Goal: Task Accomplishment & Management: Use online tool/utility

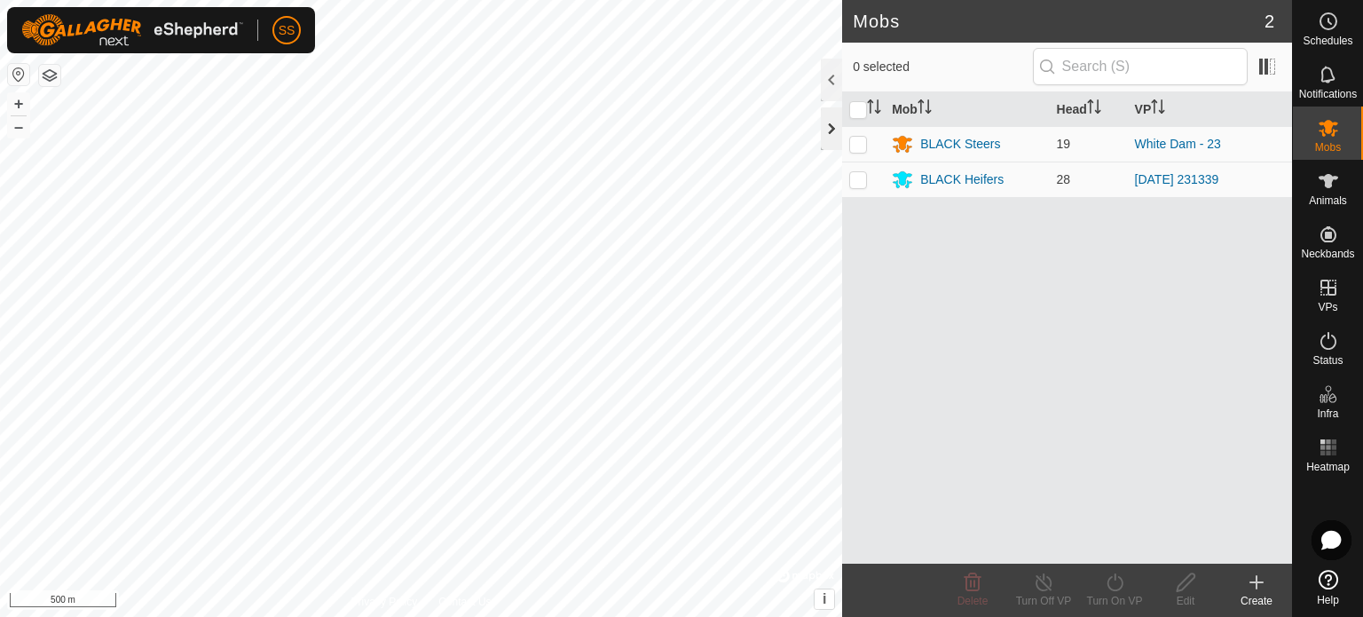
click at [828, 127] on div at bounding box center [831, 128] width 21 height 43
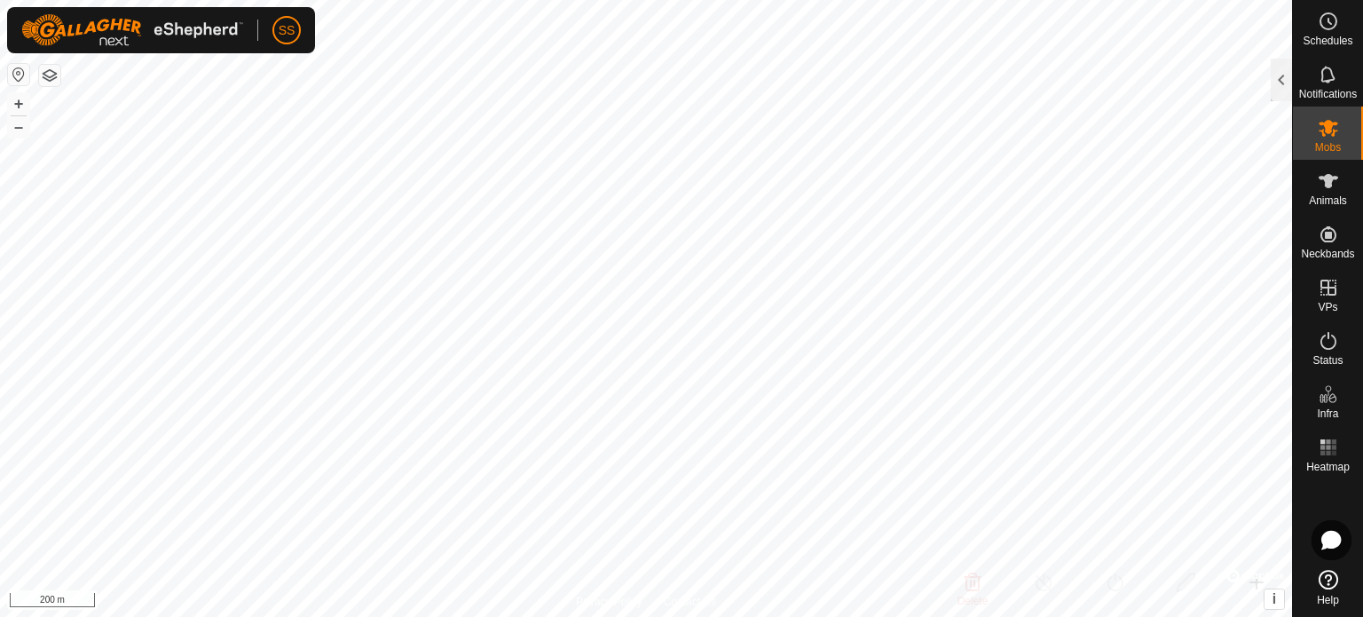
click at [1280, 76] on div at bounding box center [1281, 80] width 21 height 43
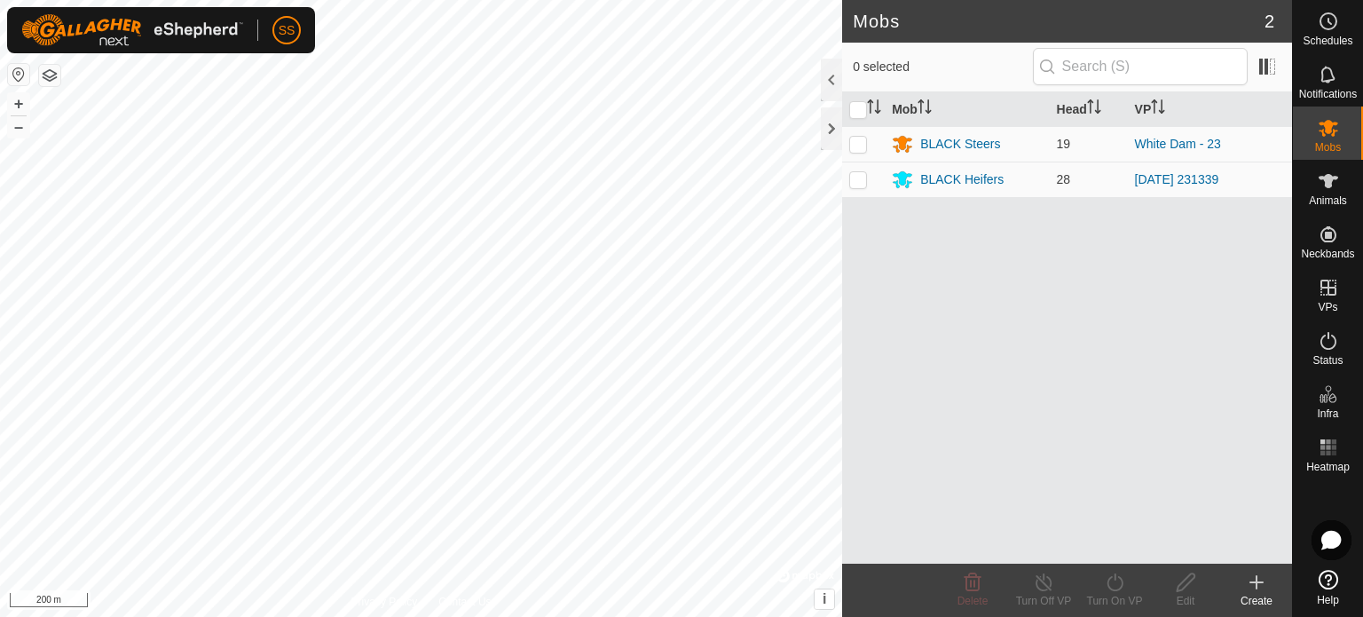
click at [1257, 577] on icon at bounding box center [1257, 582] width 0 height 12
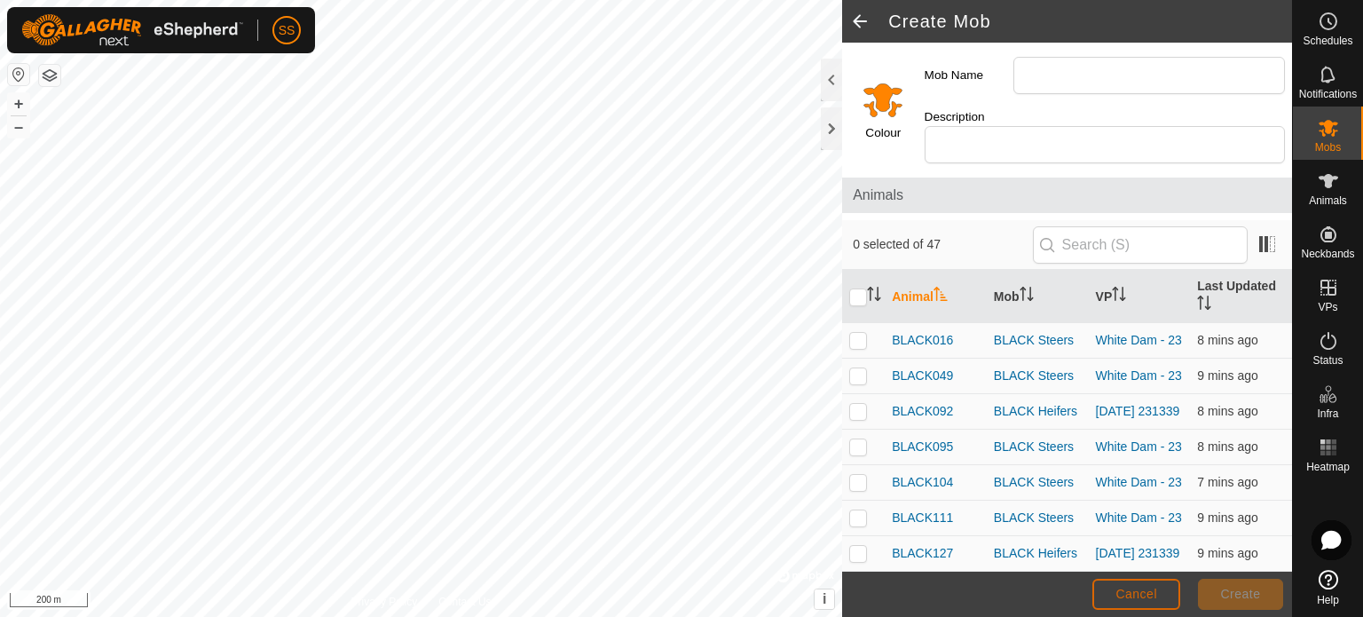
click at [1148, 587] on span "Cancel" at bounding box center [1137, 594] width 42 height 14
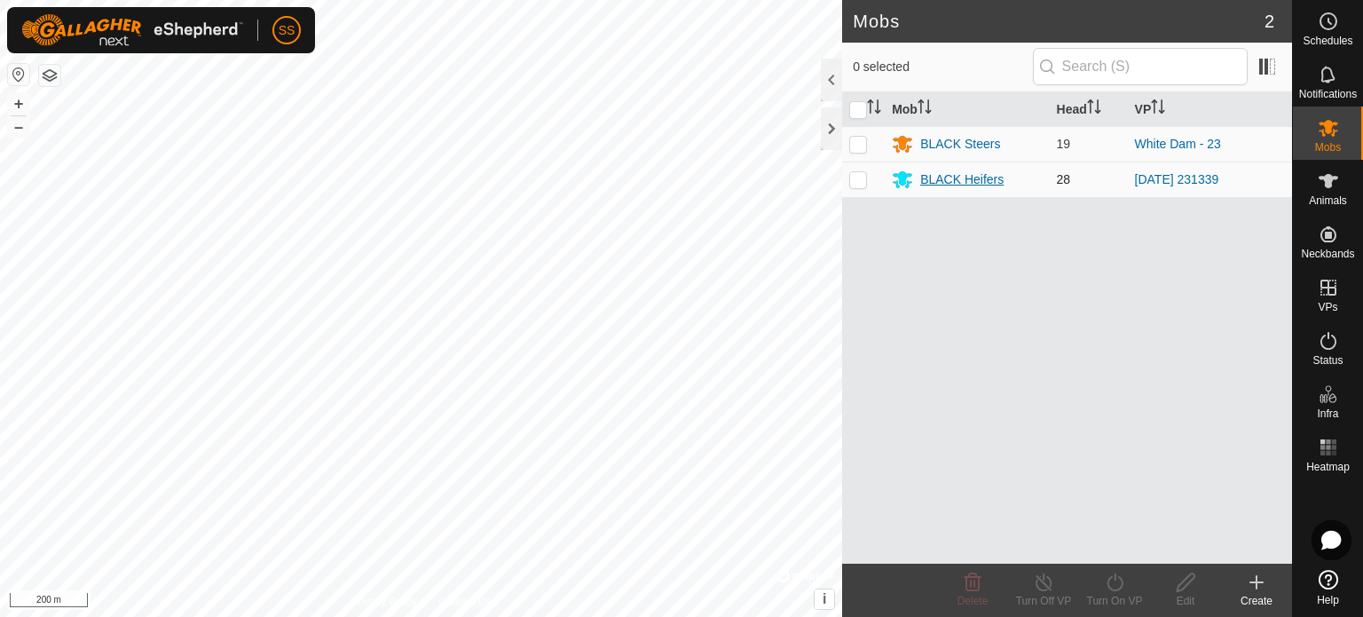
click at [930, 178] on div "BLACK Heifers" at bounding box center [961, 179] width 83 height 19
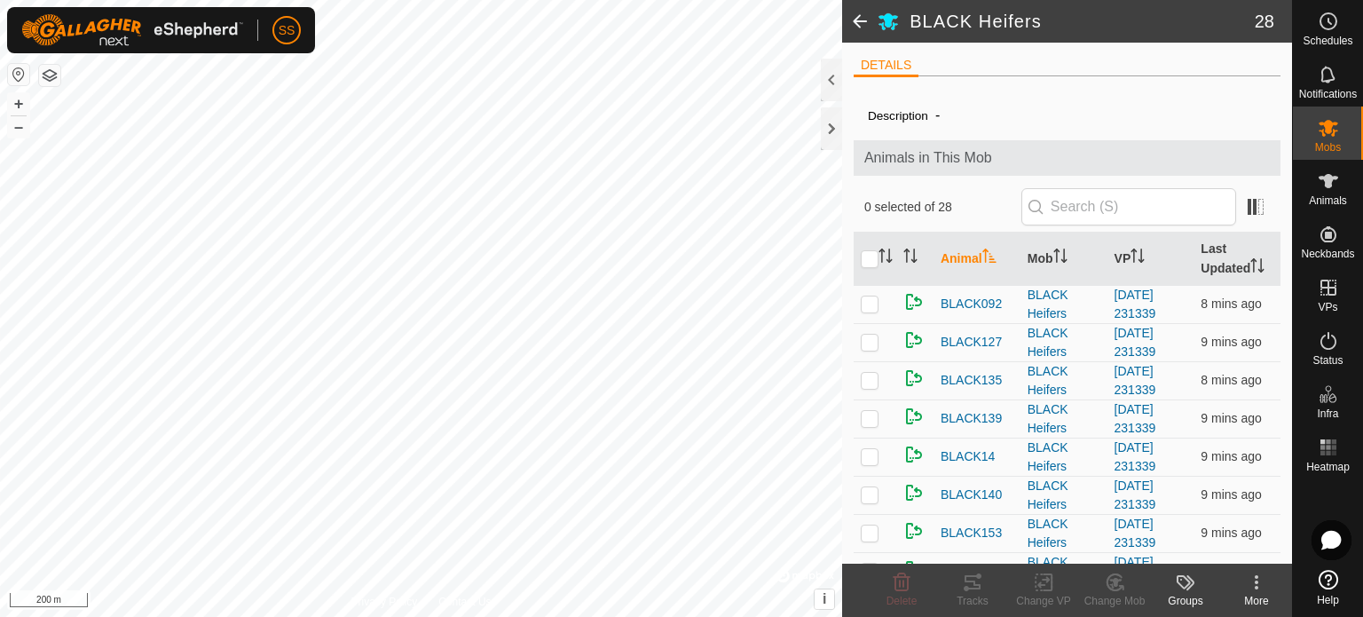
click at [855, 20] on span at bounding box center [860, 21] width 36 height 43
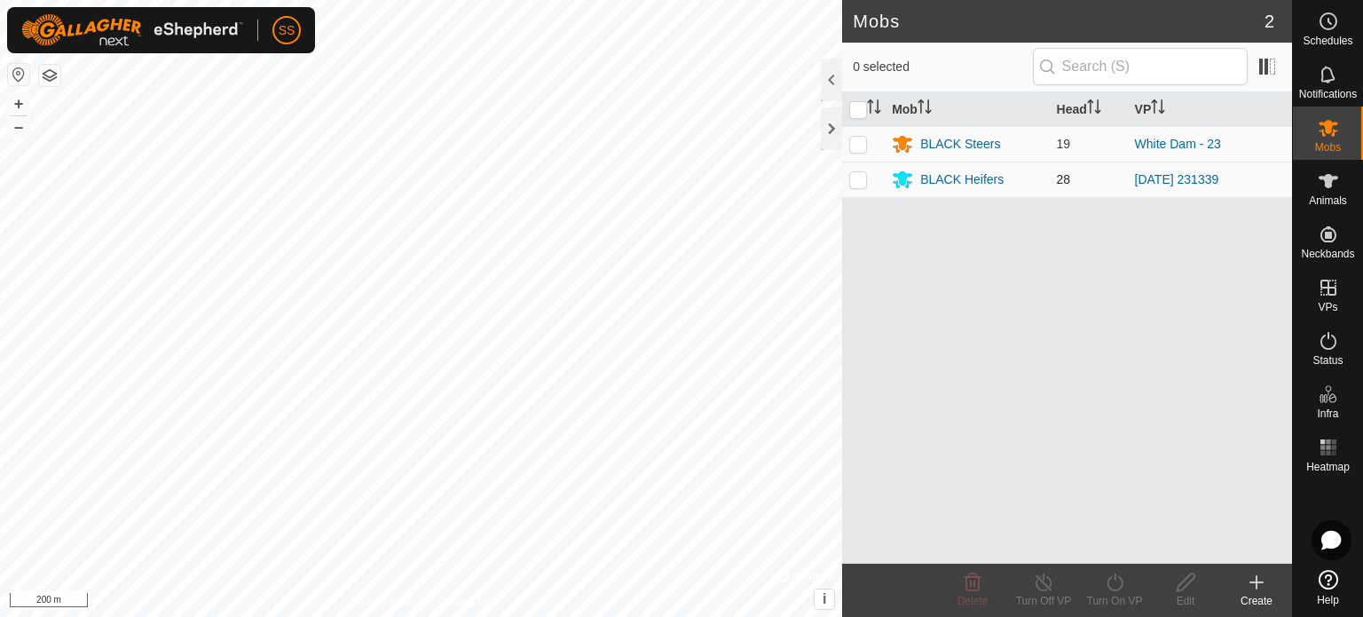
click at [853, 177] on p-checkbox at bounding box center [858, 179] width 18 height 14
checkbox input "true"
click at [1255, 581] on icon at bounding box center [1256, 582] width 21 height 21
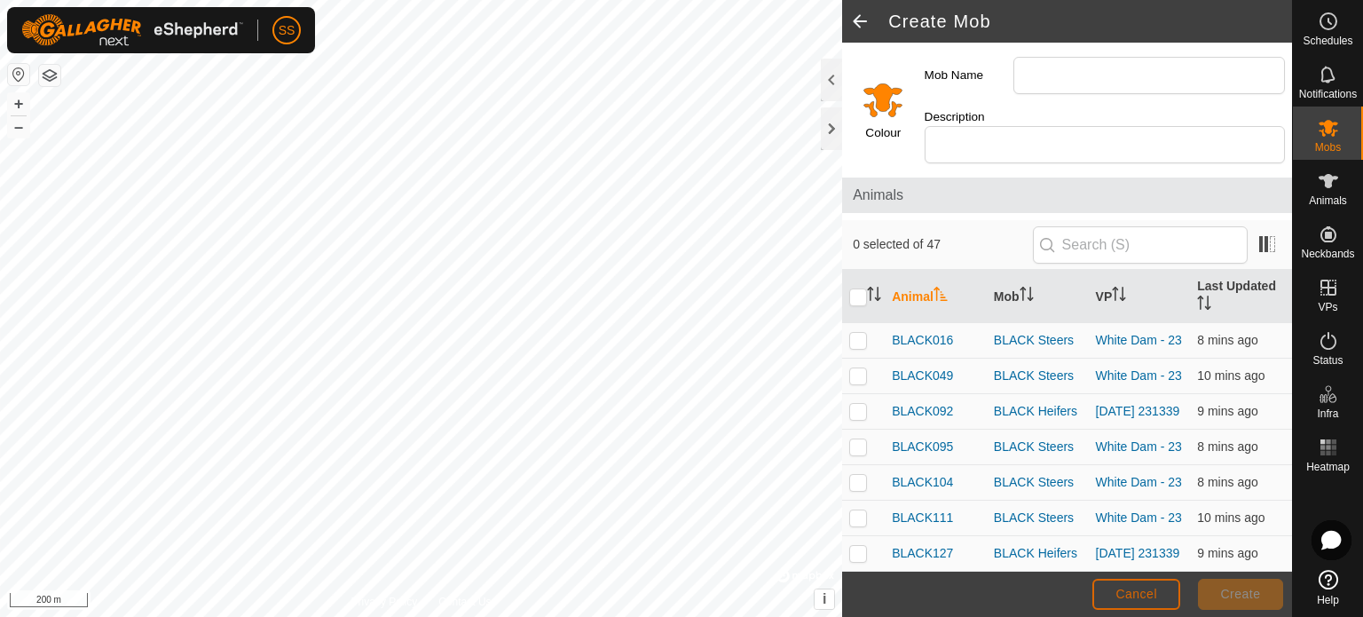
click at [1129, 597] on span "Cancel" at bounding box center [1137, 594] width 42 height 14
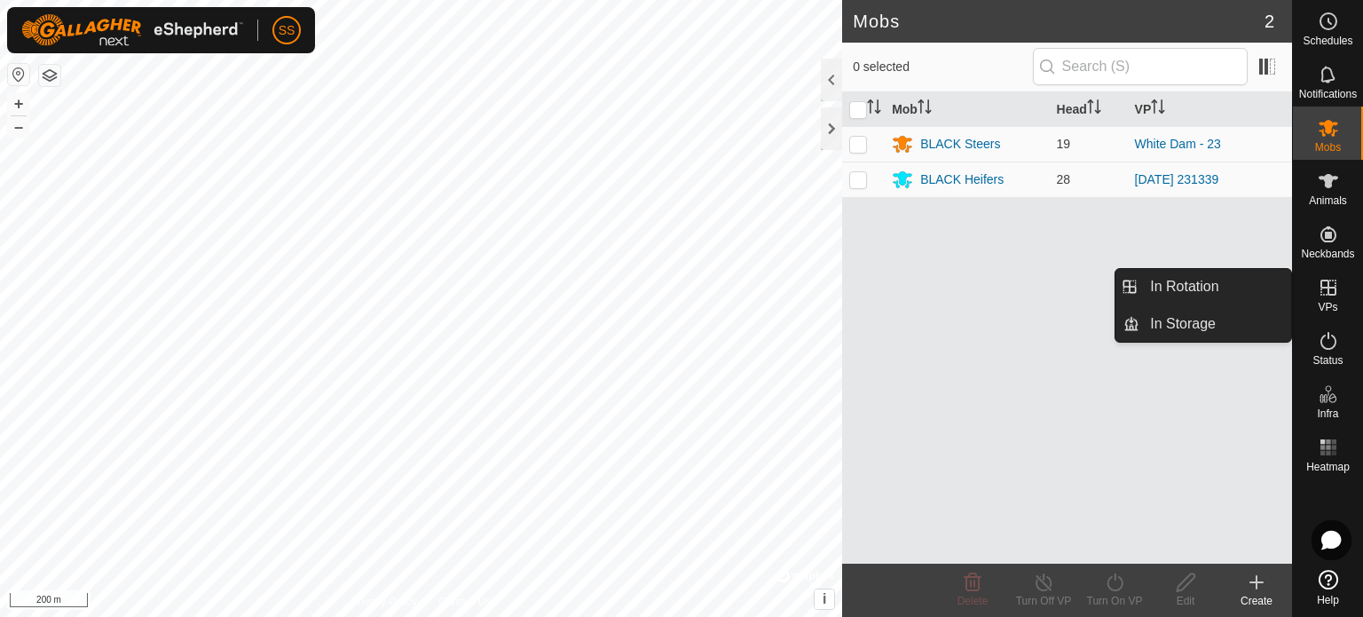
click at [1321, 290] on icon at bounding box center [1328, 287] width 21 height 21
click at [1328, 293] on icon at bounding box center [1329, 288] width 16 height 16
click at [1324, 283] on icon at bounding box center [1328, 287] width 21 height 21
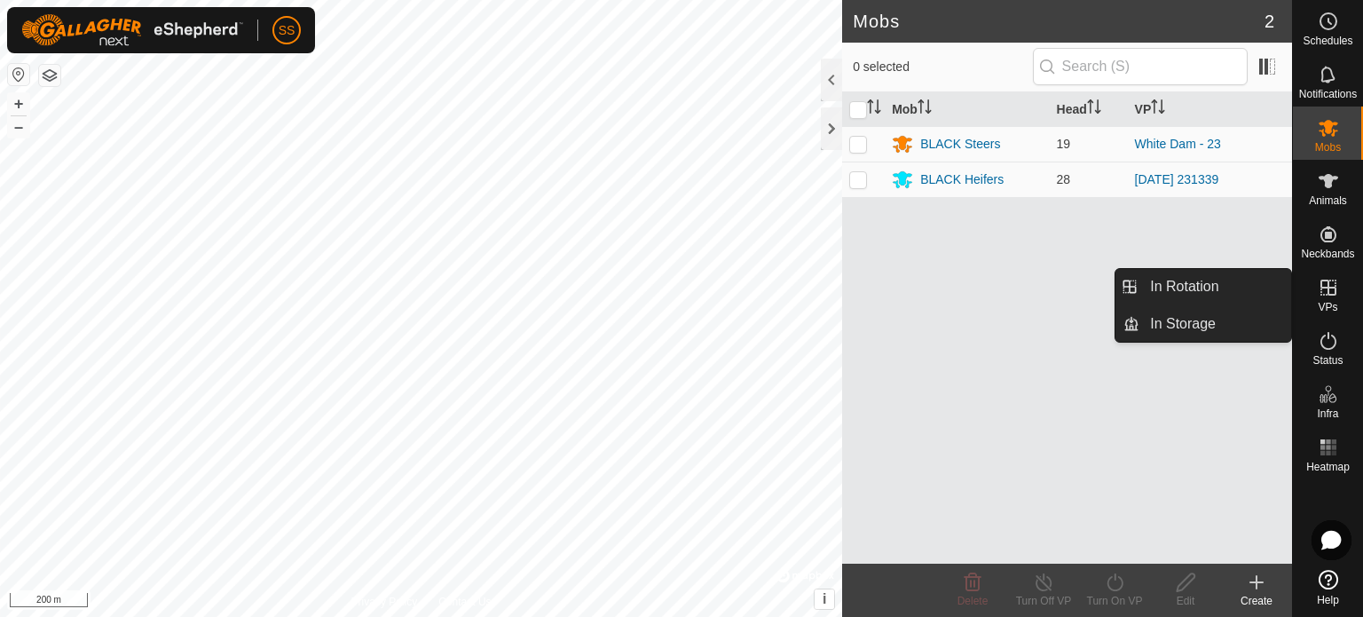
click at [1328, 300] on es-virtualpaddocks-svg-icon at bounding box center [1329, 287] width 32 height 28
click at [1327, 288] on icon at bounding box center [1329, 288] width 16 height 16
click at [1328, 287] on icon at bounding box center [1329, 288] width 16 height 16
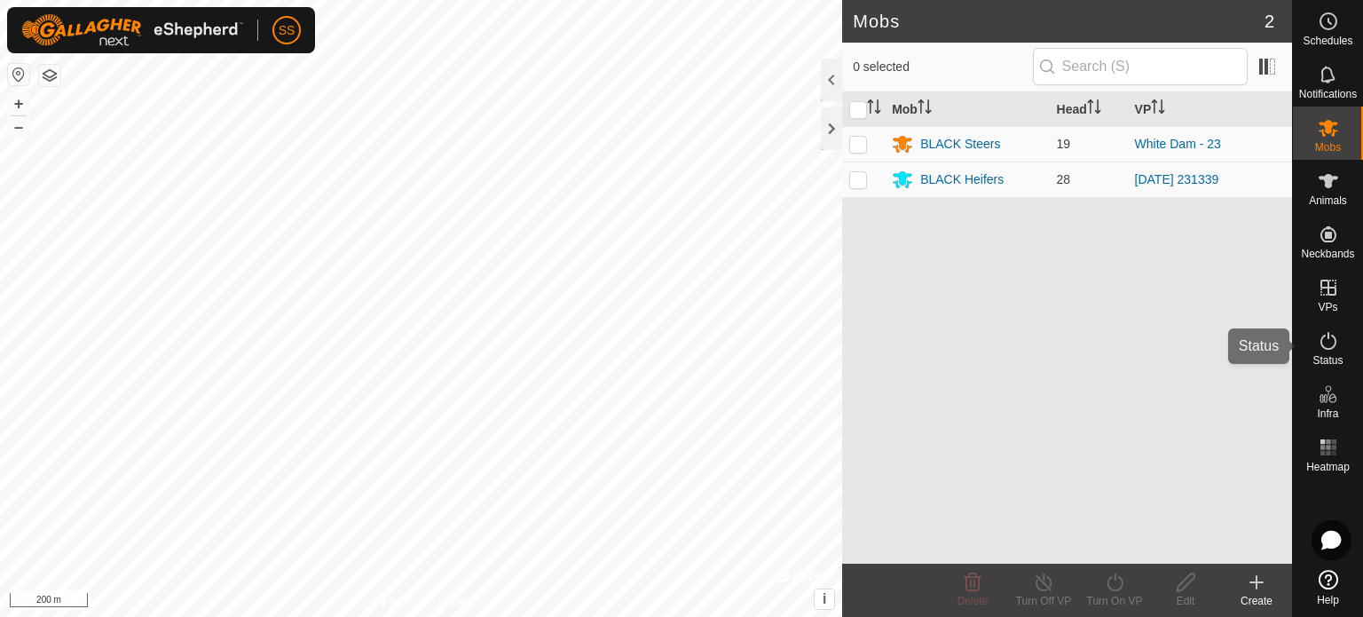
click at [1349, 320] on div "Status" at bounding box center [1328, 346] width 70 height 53
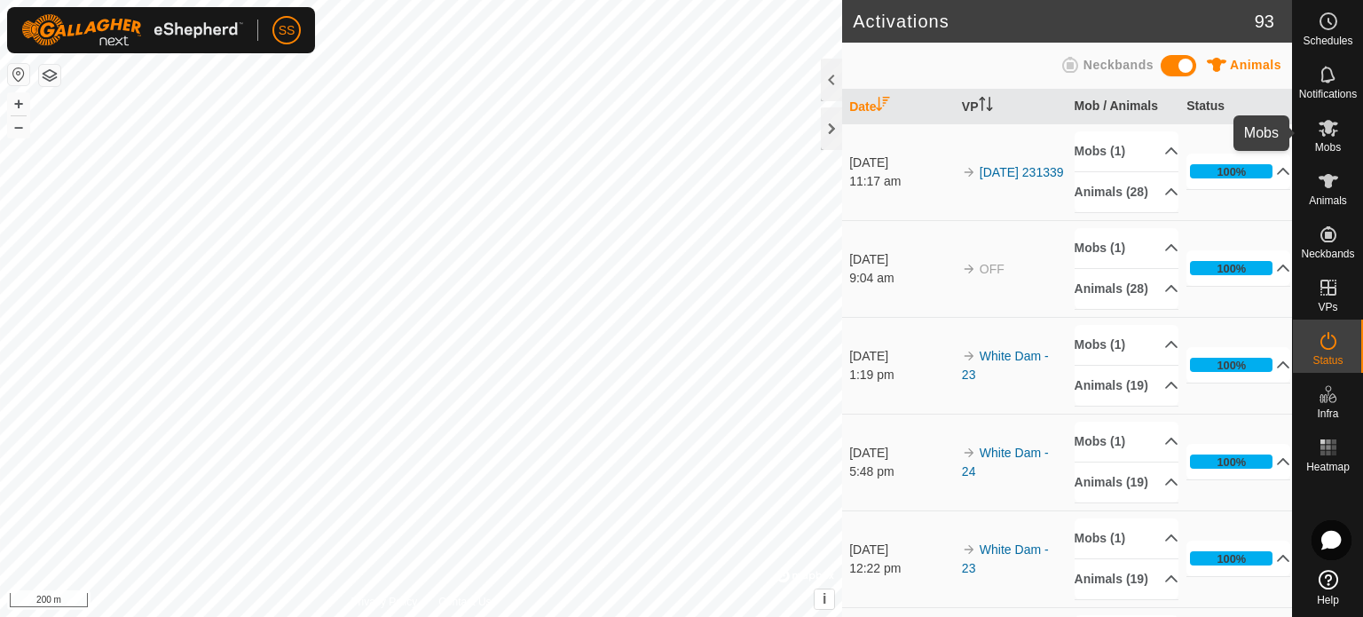
click at [1323, 130] on icon at bounding box center [1329, 128] width 20 height 17
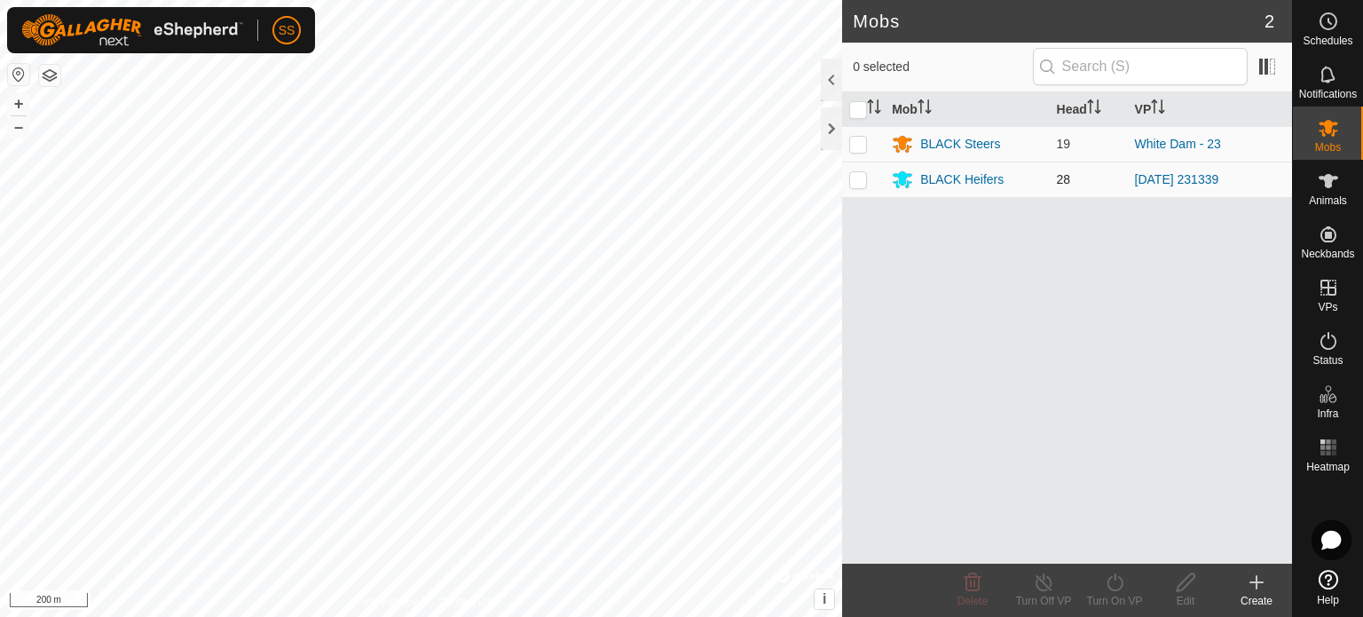
click at [850, 177] on p-checkbox at bounding box center [858, 179] width 18 height 14
checkbox input "true"
click at [1255, 574] on icon at bounding box center [1256, 582] width 21 height 21
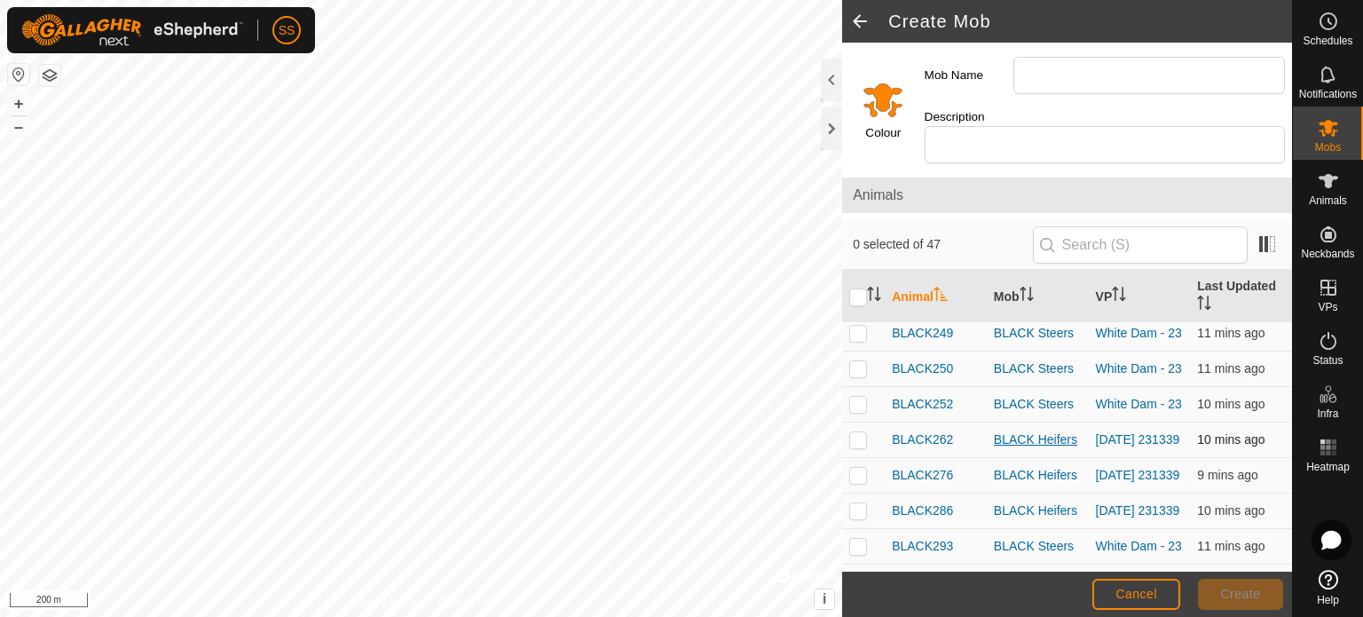
scroll to position [976, 0]
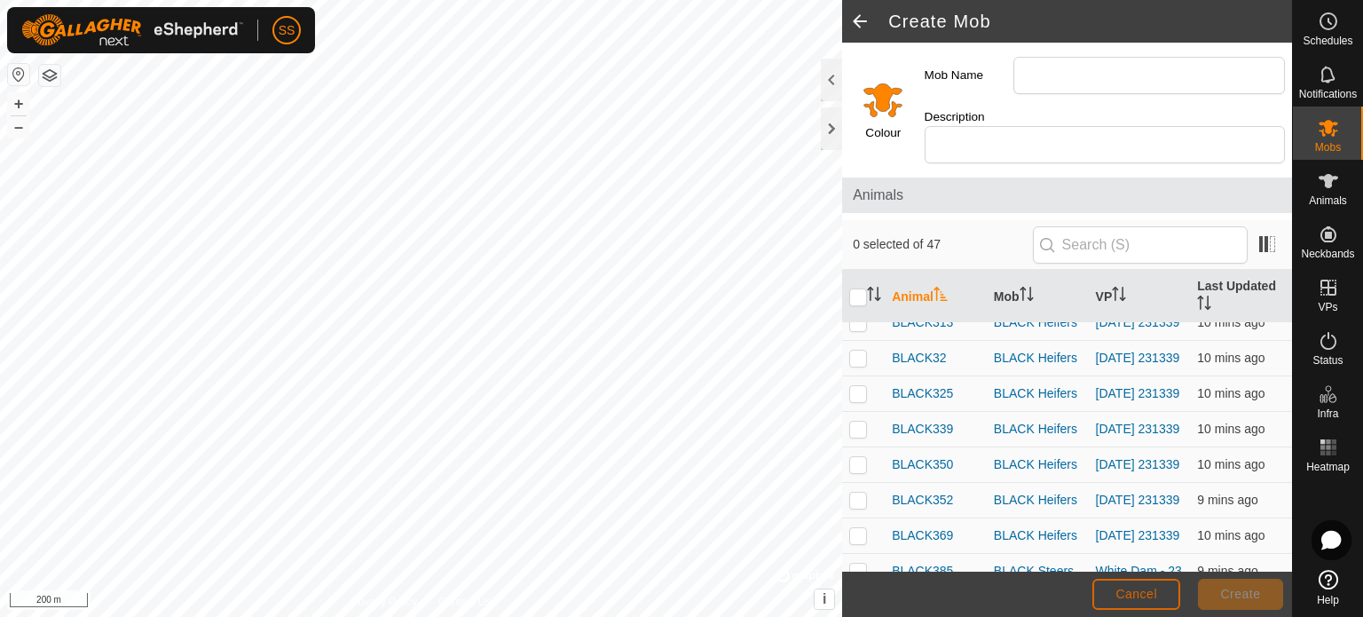
click at [1116, 584] on button "Cancel" at bounding box center [1137, 594] width 88 height 31
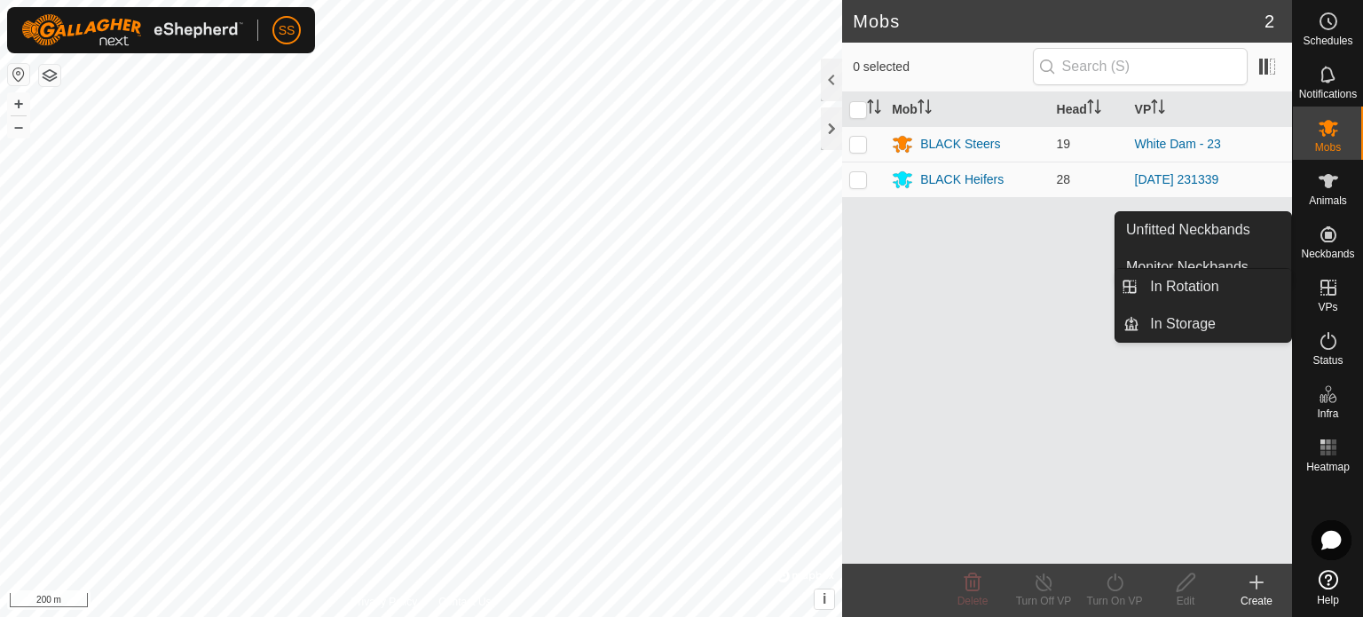
click at [1328, 291] on icon at bounding box center [1329, 288] width 16 height 16
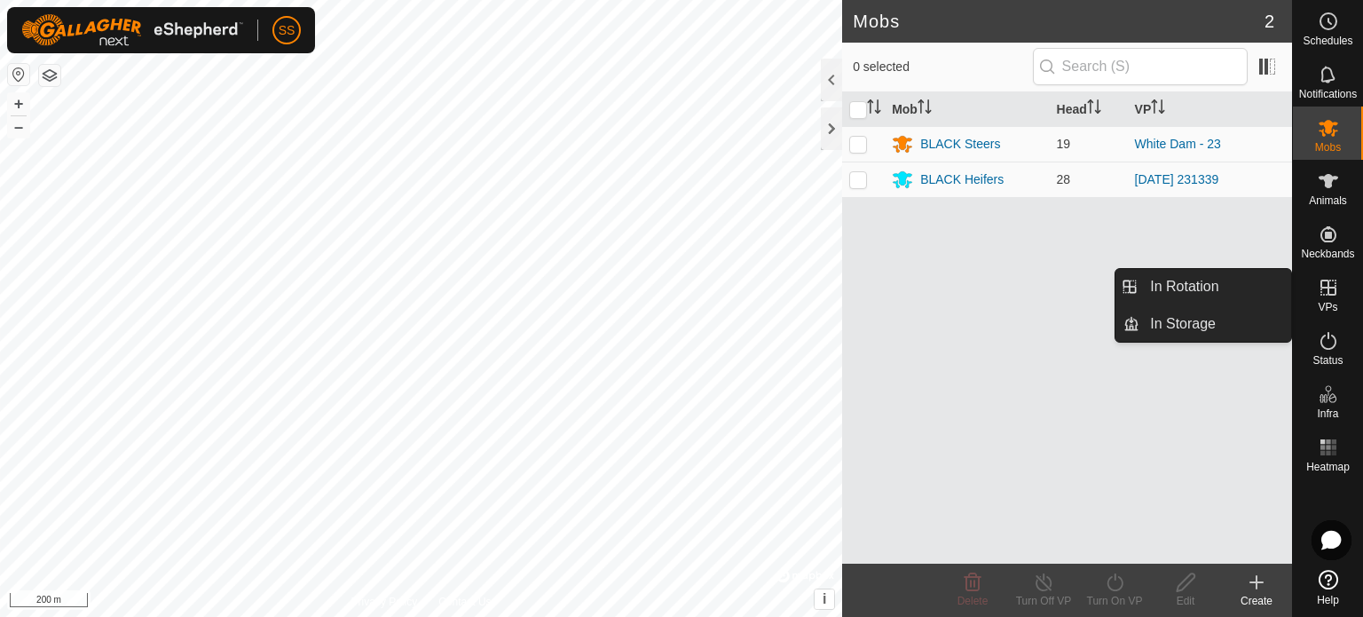
click at [1335, 288] on icon at bounding box center [1329, 288] width 16 height 16
click at [1209, 276] on link "In Rotation" at bounding box center [1216, 287] width 152 height 36
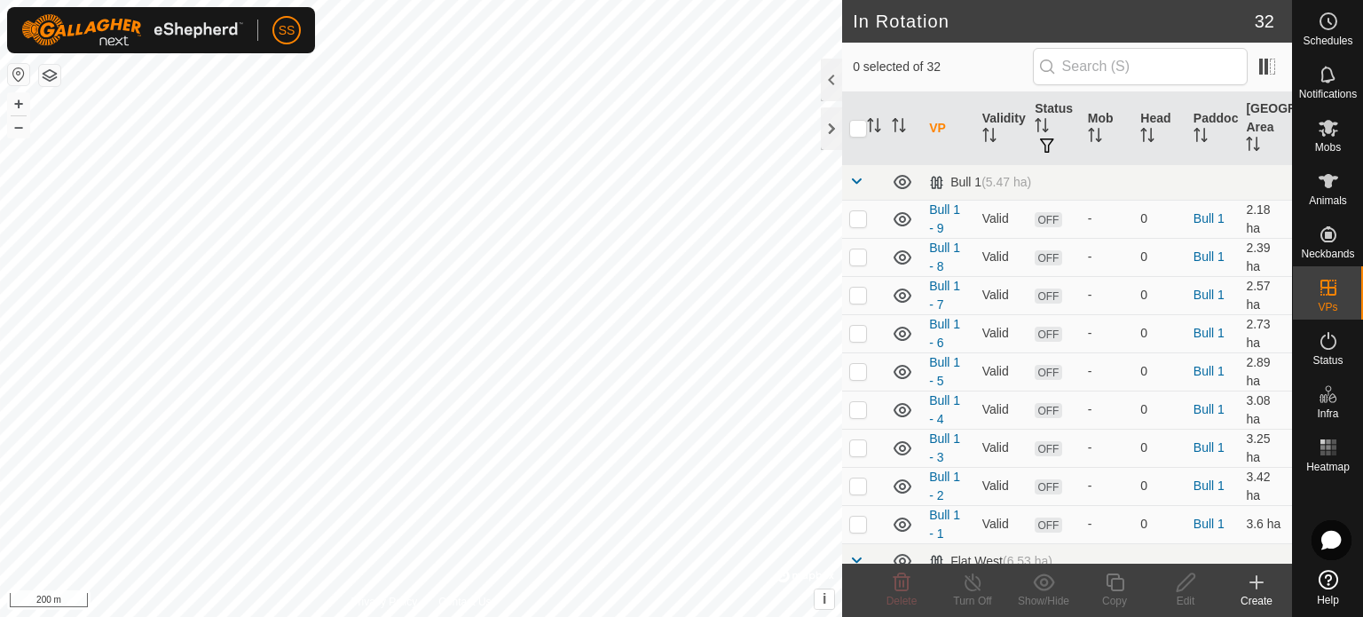
click at [1254, 588] on icon at bounding box center [1256, 582] width 21 height 21
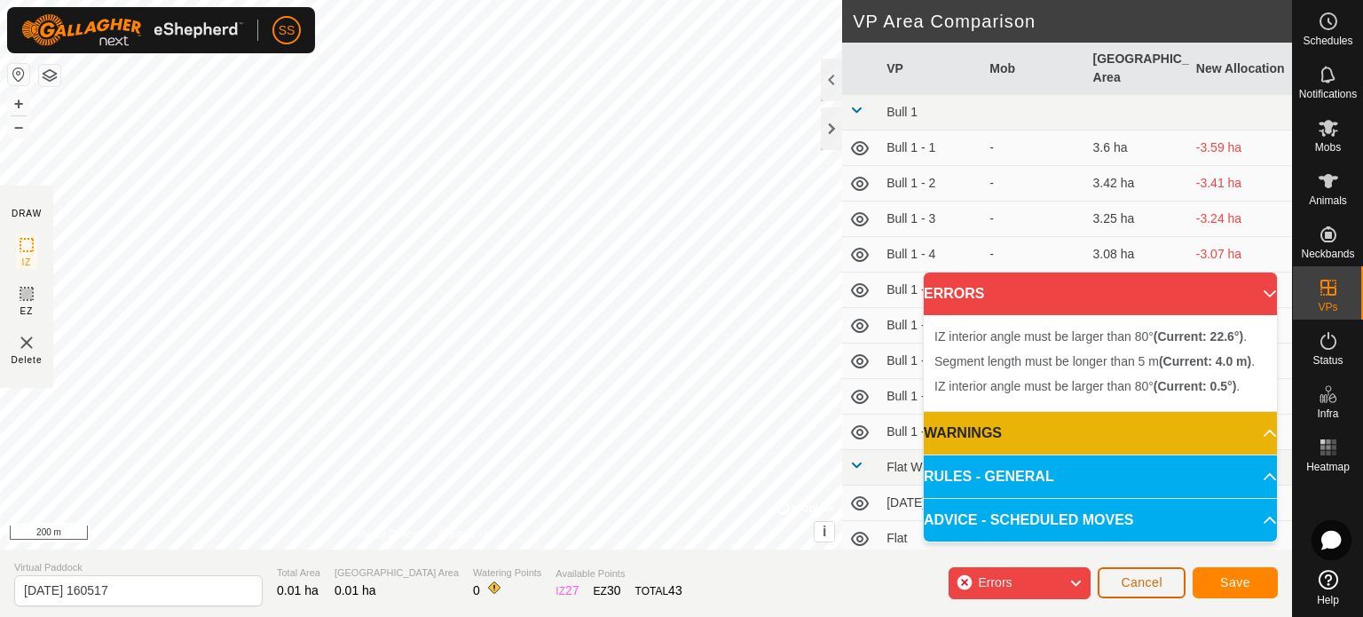
click at [1139, 584] on span "Cancel" at bounding box center [1142, 582] width 42 height 14
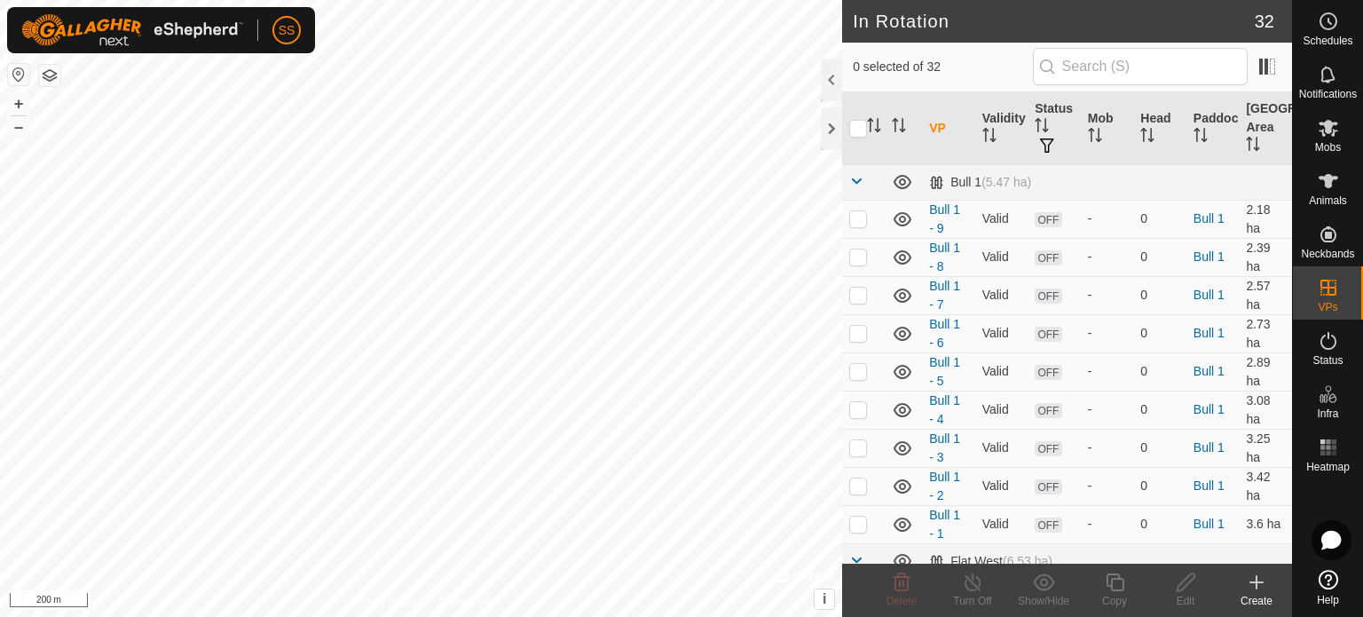
click at [1252, 581] on icon at bounding box center [1256, 582] width 21 height 21
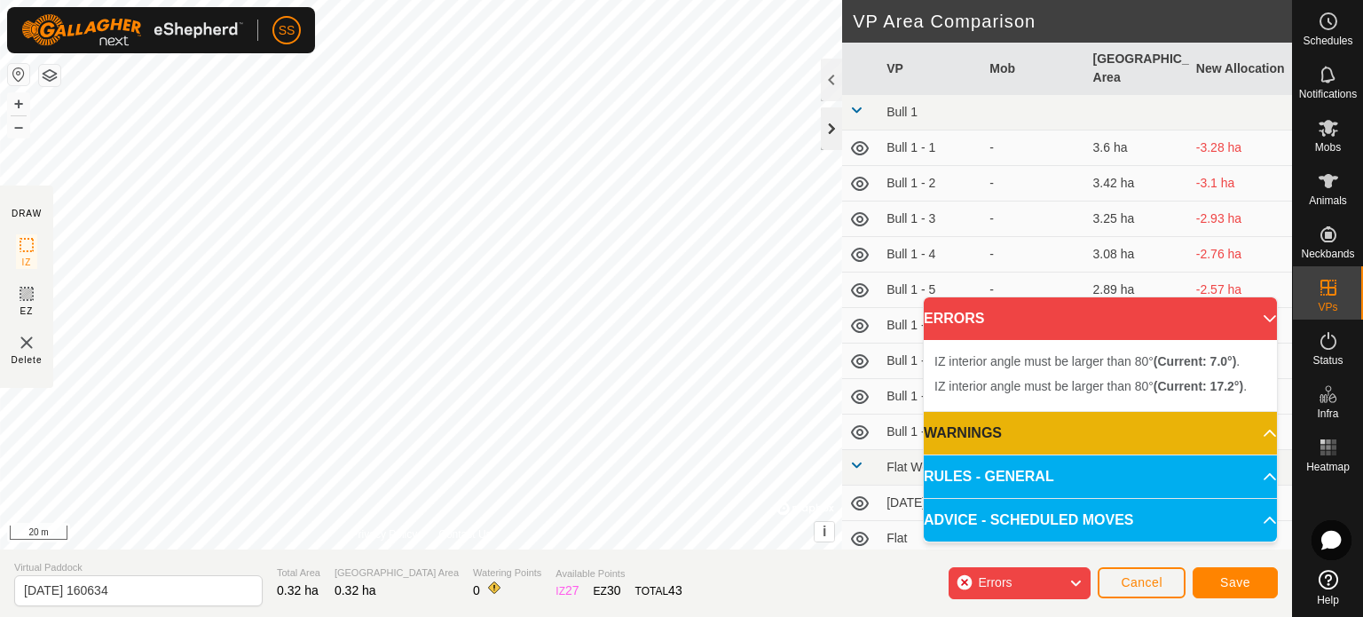
click at [827, 127] on div at bounding box center [831, 128] width 21 height 43
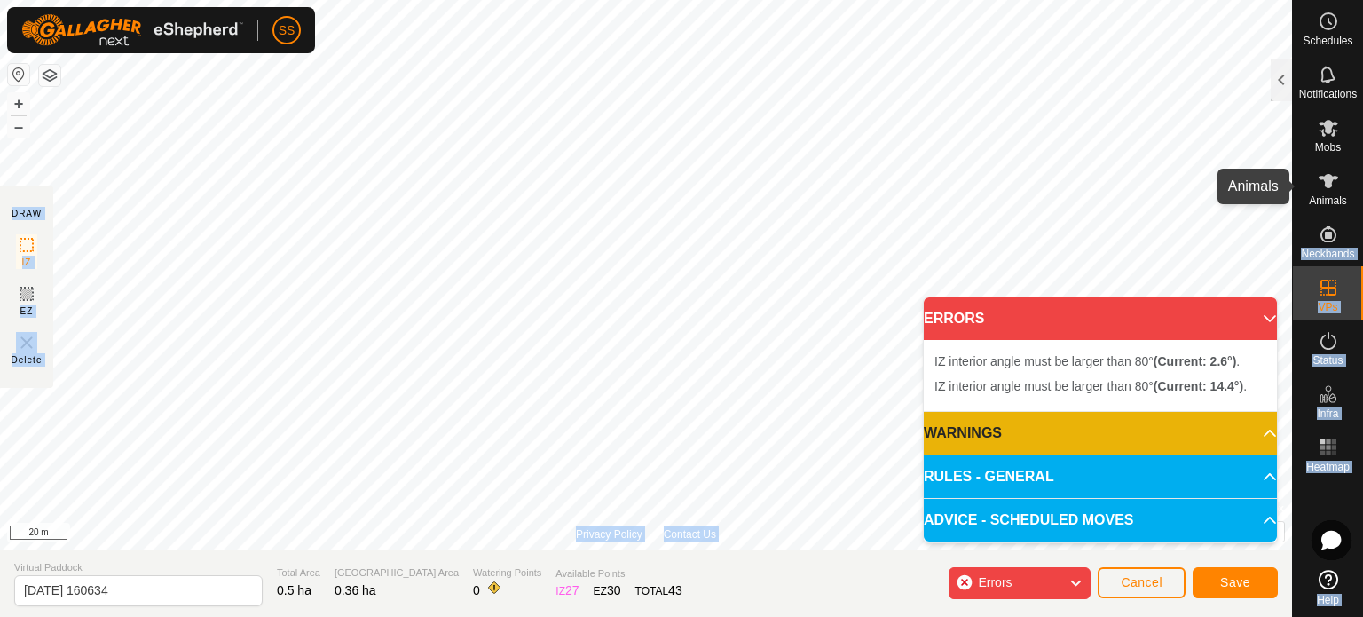
click at [1277, 184] on div "Schedules Notifications Mobs Animals Neckbands VPs Status Infra Heatmap Help DR…" at bounding box center [681, 308] width 1363 height 617
click at [1256, 316] on p-accordion-header "ERRORS" at bounding box center [1100, 318] width 353 height 43
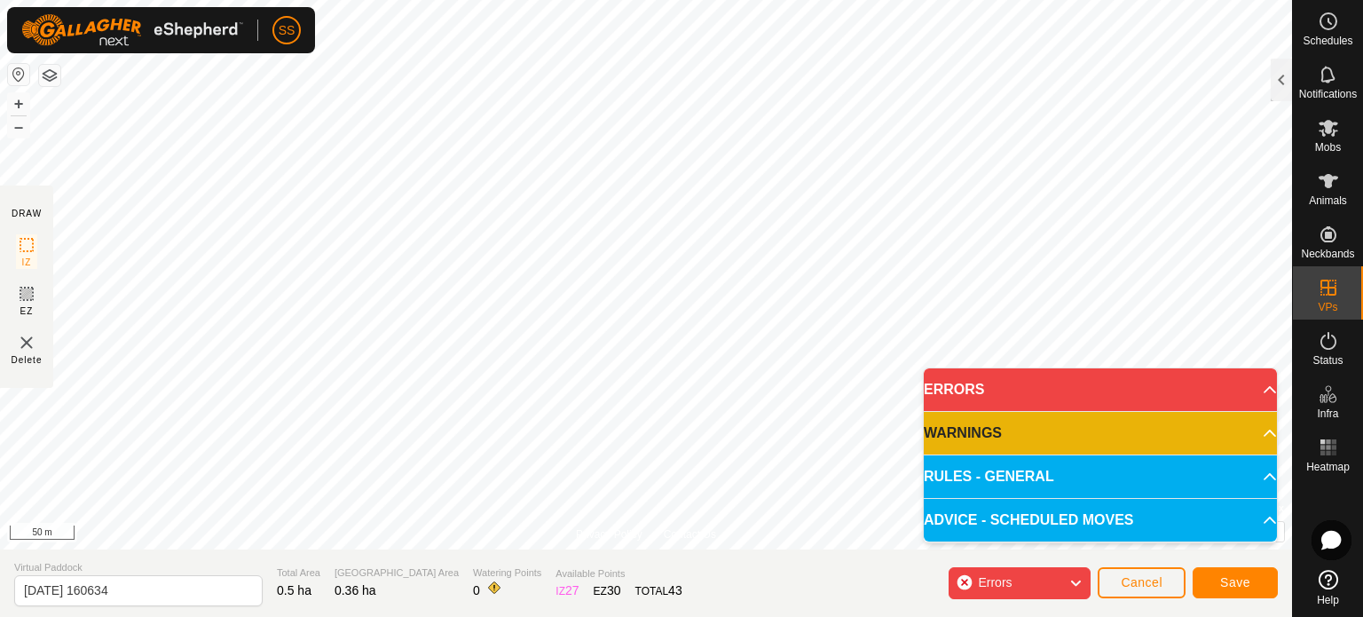
click at [1072, 578] on icon at bounding box center [1076, 583] width 14 height 23
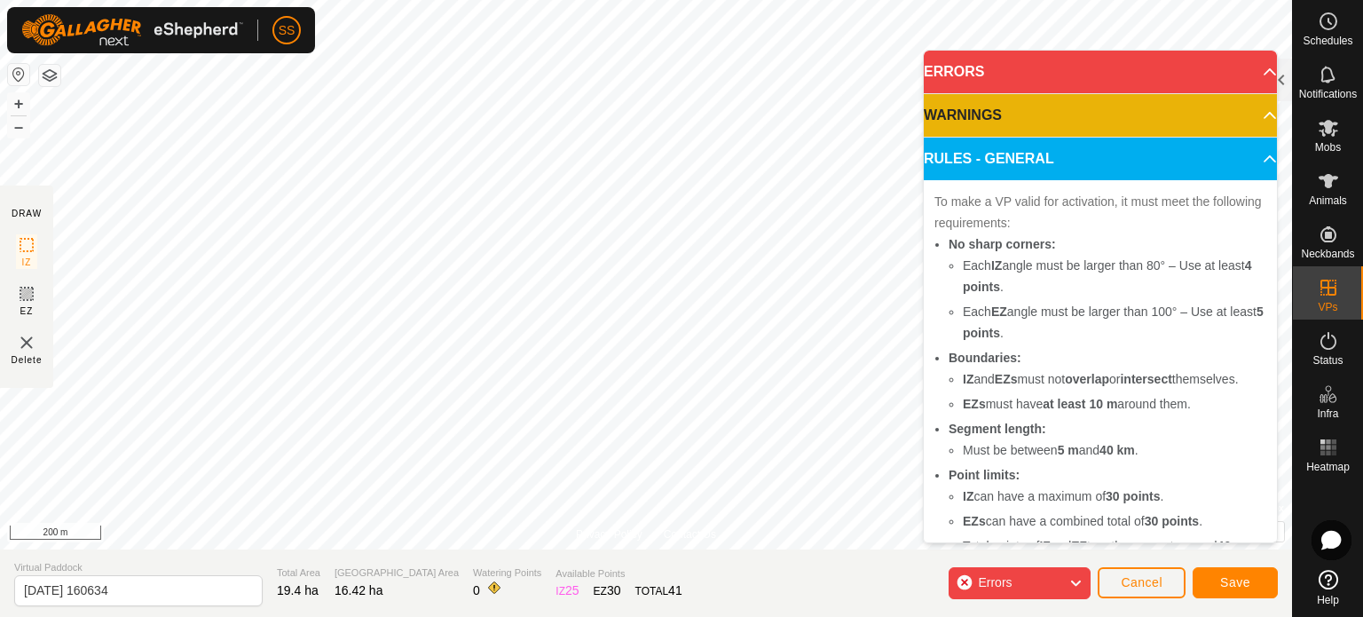
click at [1079, 582] on icon at bounding box center [1076, 583] width 14 height 23
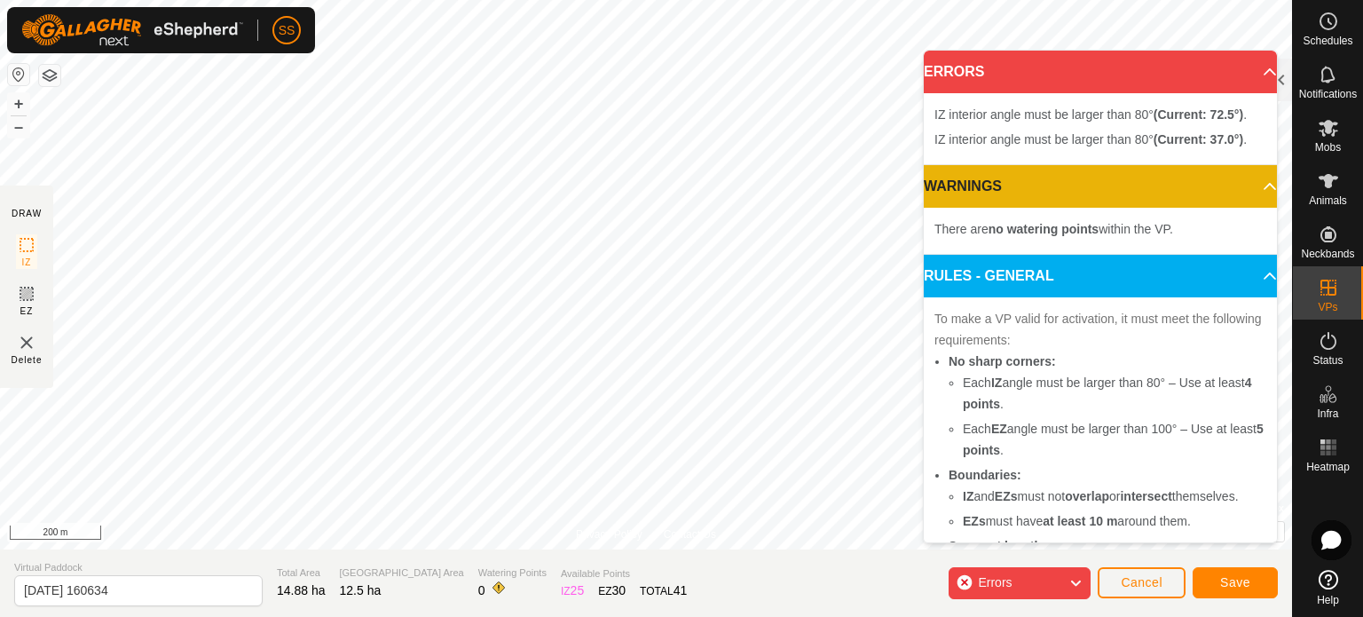
click at [1250, 67] on p-accordion-header "ERRORS" at bounding box center [1100, 72] width 353 height 43
click at [1078, 579] on icon at bounding box center [1076, 583] width 14 height 23
click at [1077, 581] on icon at bounding box center [1076, 583] width 14 height 23
click at [1012, 375] on li "Each IZ angle must be larger than 80° – Use at least 4 points ." at bounding box center [1115, 393] width 304 height 43
click at [1071, 581] on icon at bounding box center [1076, 583] width 14 height 23
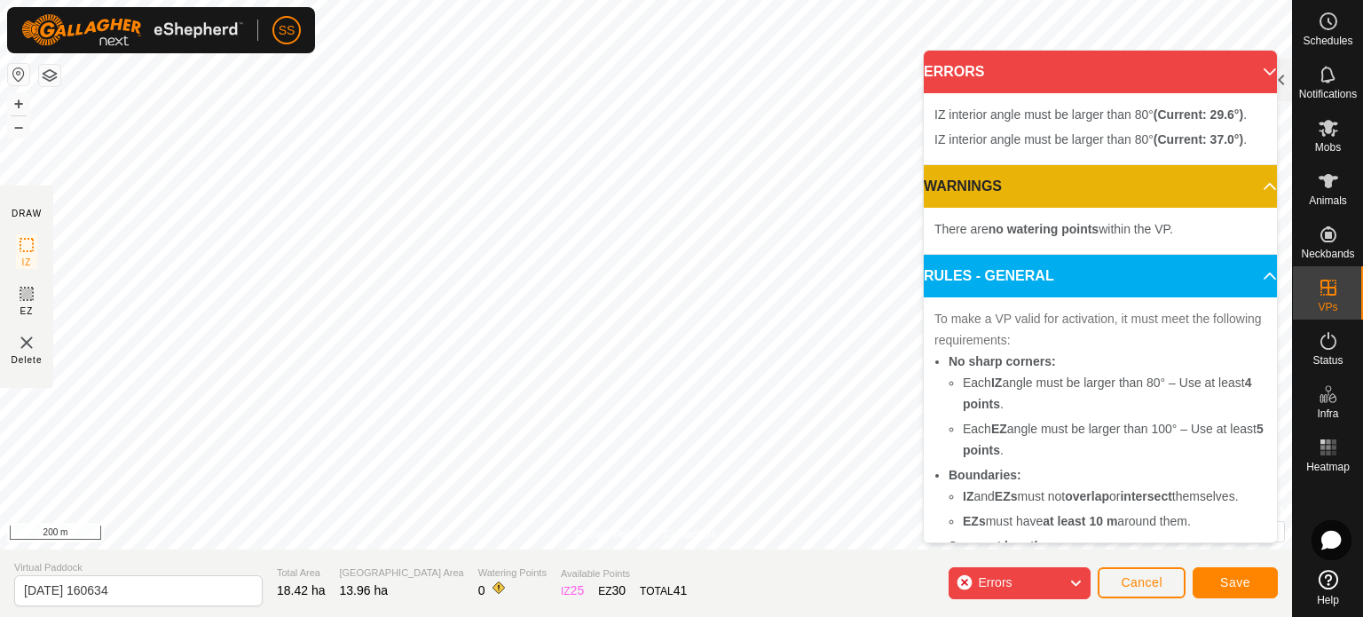
click at [1009, 375] on li "No sharp corners: Each IZ angle must be larger than 80° – Use at least 4 points…" at bounding box center [1108, 406] width 318 height 110
click at [1077, 578] on icon at bounding box center [1076, 583] width 14 height 23
click at [1075, 574] on icon at bounding box center [1076, 583] width 14 height 23
click at [398, 332] on div "IZ interior angle must be larger than 80° (Current: 32.8°) . + – ⇧ i © Mapbox ,…" at bounding box center [646, 274] width 1292 height 549
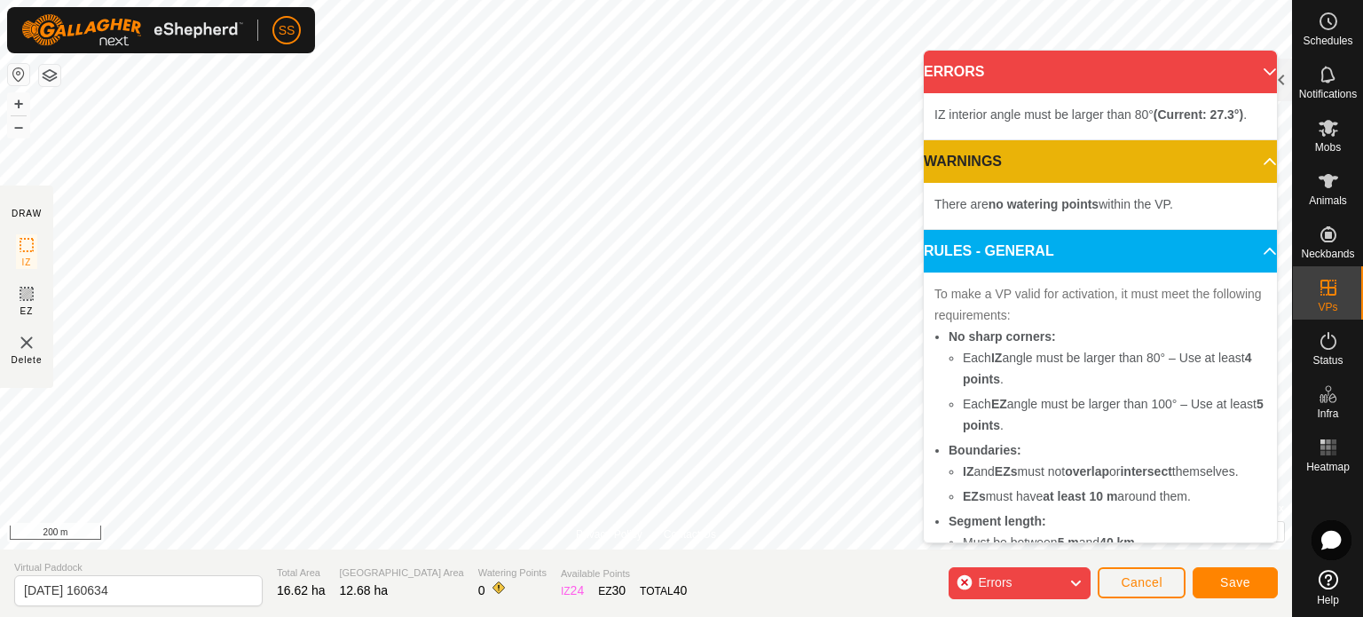
click at [1070, 581] on icon at bounding box center [1076, 583] width 14 height 23
click at [1076, 578] on icon at bounding box center [1076, 583] width 14 height 23
click at [1080, 577] on icon at bounding box center [1076, 583] width 14 height 23
click at [1079, 575] on icon at bounding box center [1076, 583] width 14 height 23
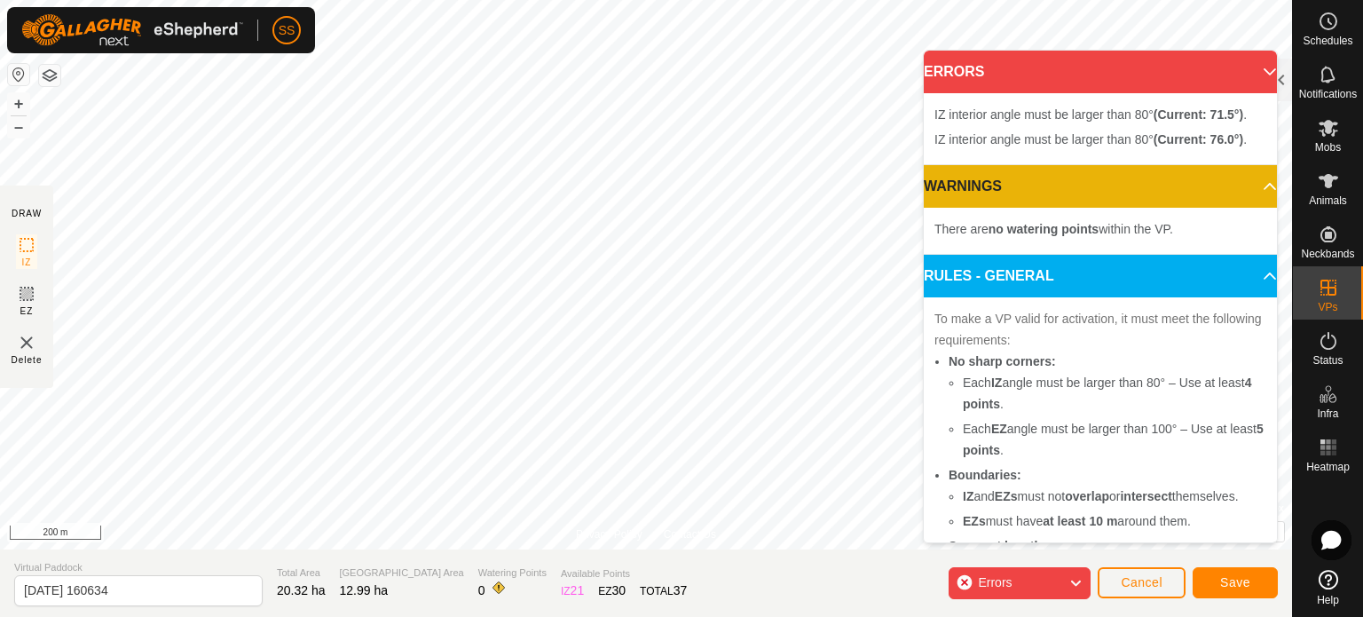
click at [1072, 579] on icon at bounding box center [1076, 583] width 14 height 23
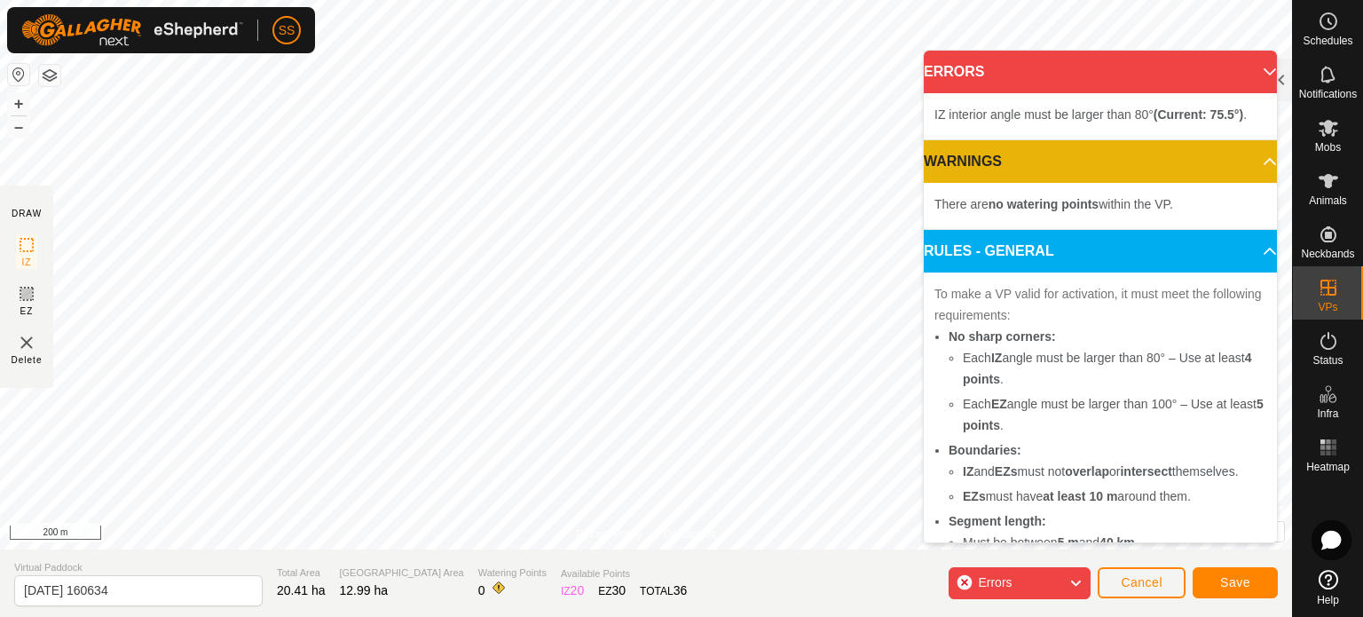
click at [1080, 579] on icon at bounding box center [1076, 583] width 14 height 23
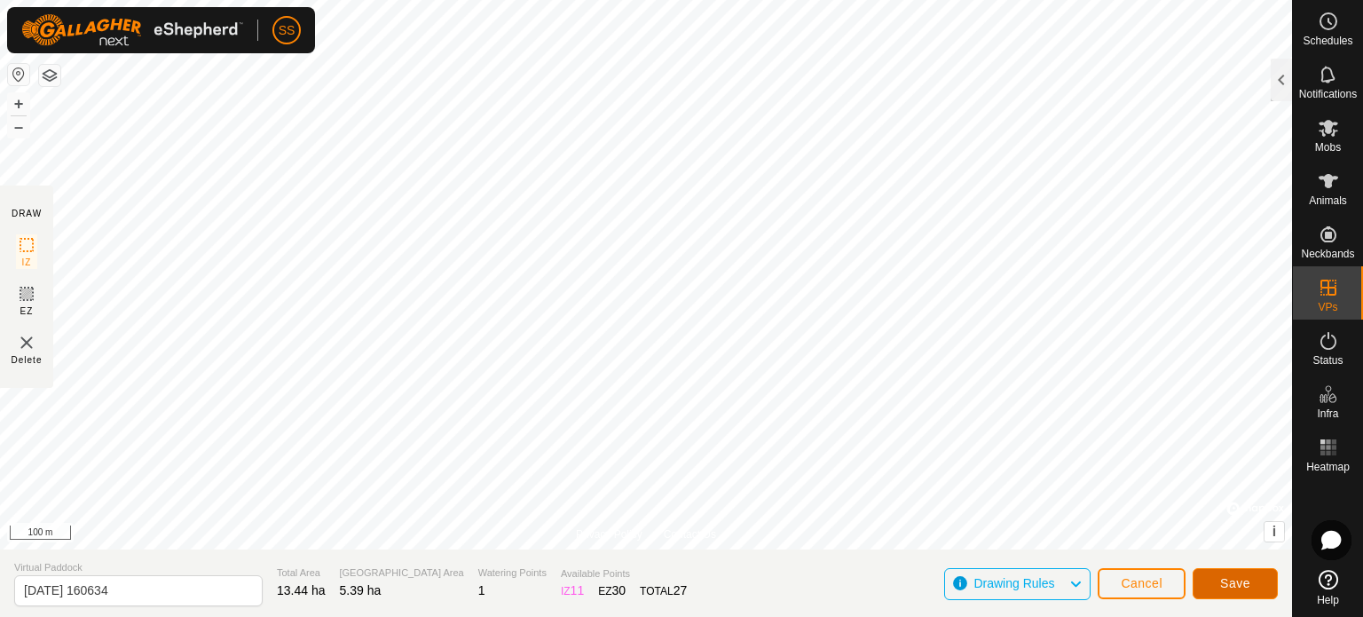
click at [1226, 578] on span "Save" at bounding box center [1235, 583] width 30 height 14
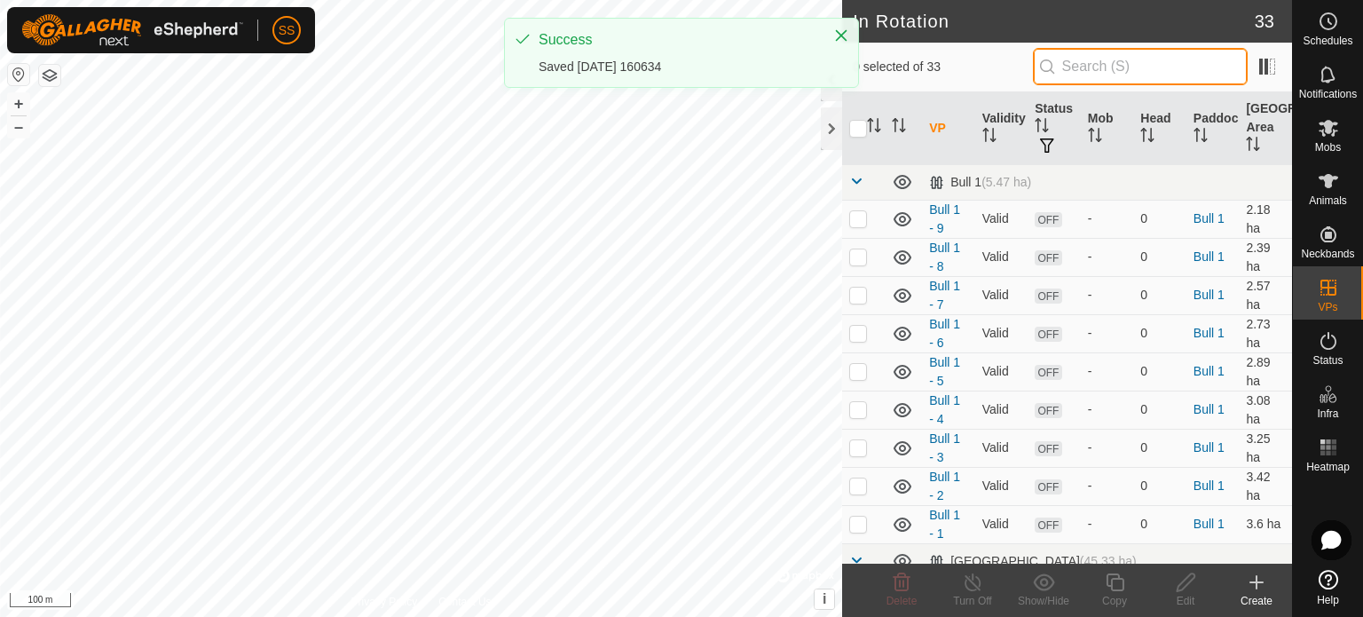
click at [1139, 64] on input "text" at bounding box center [1140, 66] width 215 height 37
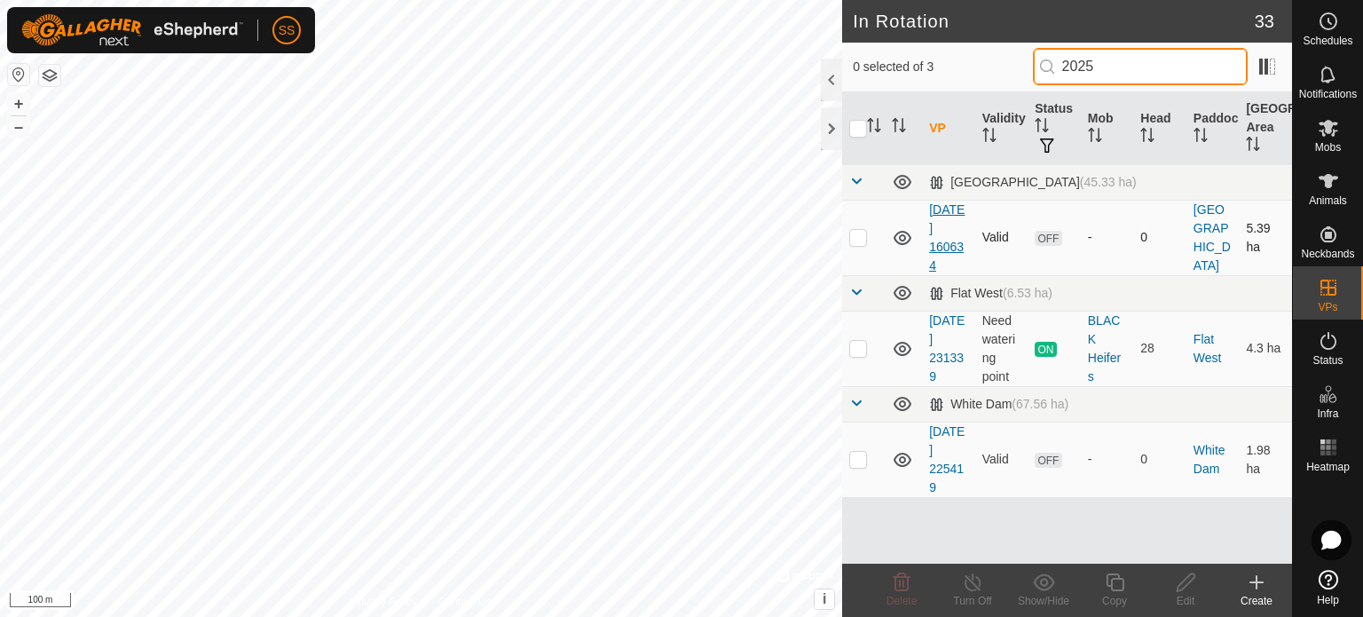
type input "2025"
click at [951, 227] on link "[DATE] 160634" at bounding box center [947, 237] width 36 height 70
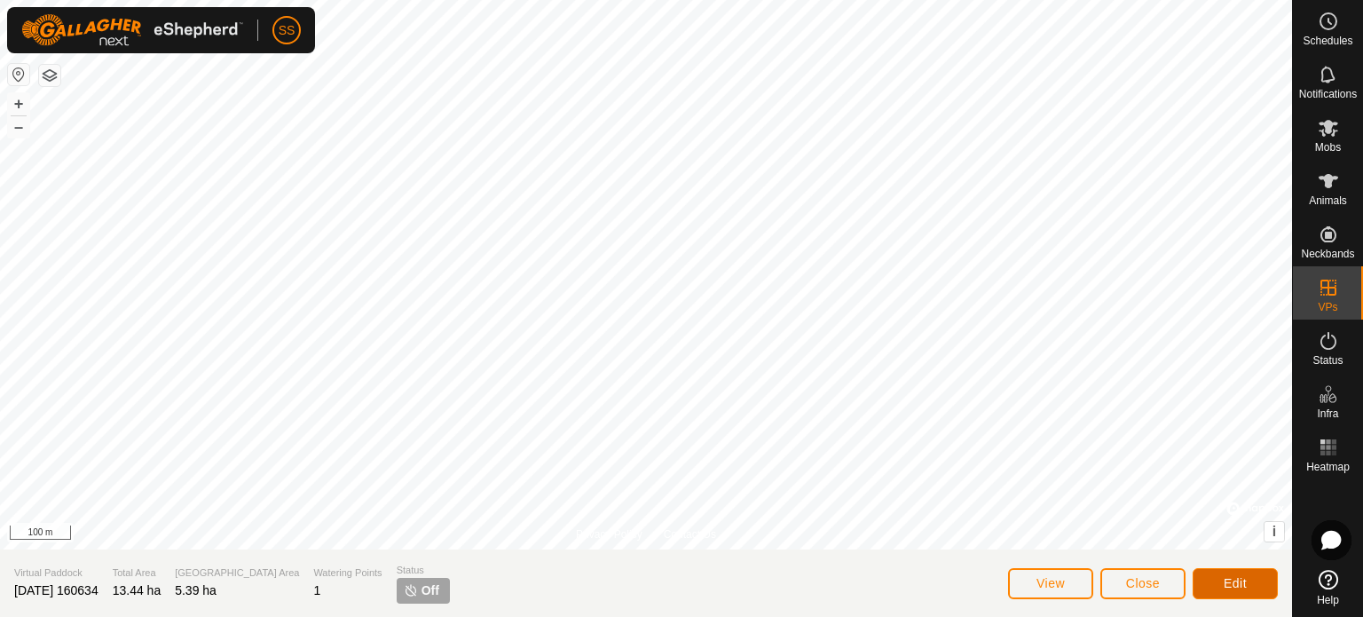
click at [1263, 581] on button "Edit" at bounding box center [1235, 583] width 85 height 31
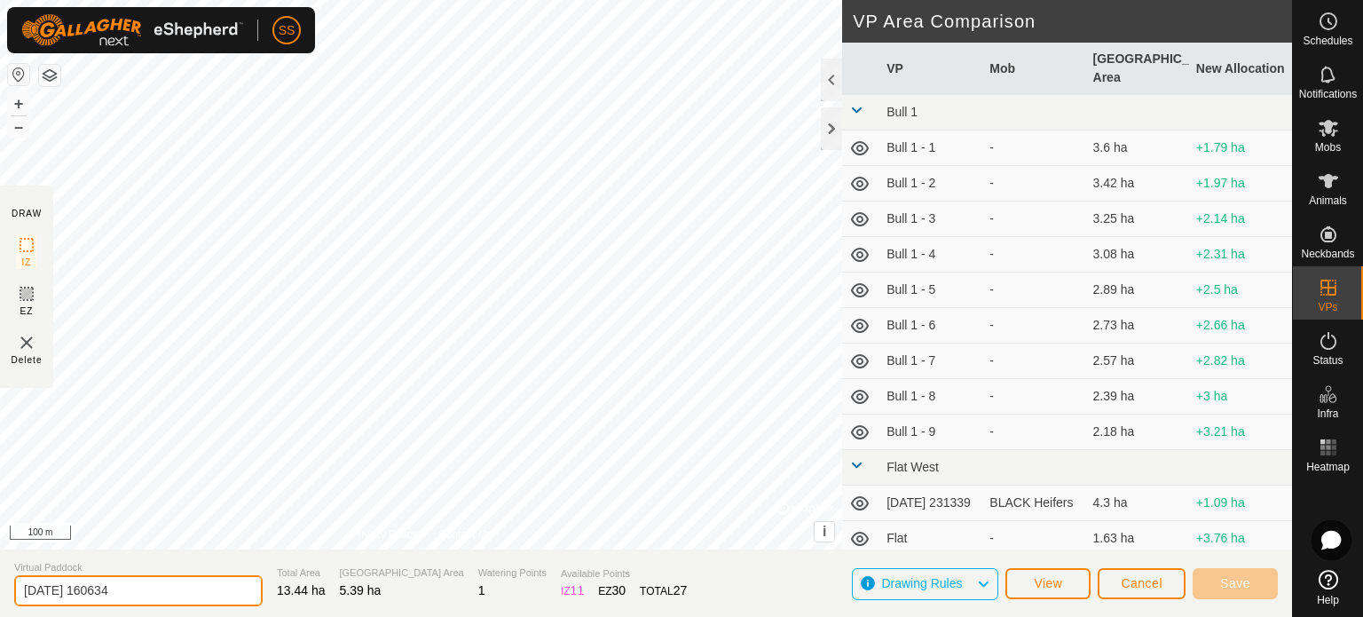
drag, startPoint x: 164, startPoint y: 594, endPoint x: 0, endPoint y: 580, distance: 164.8
click at [0, 580] on section "Virtual Paddock [DATE] 160634 Total Area 13.44 ha Grazing Area 5.39 ha Watering…" at bounding box center [646, 582] width 1292 height 67
type input "Pathway to Rocky Ruin"
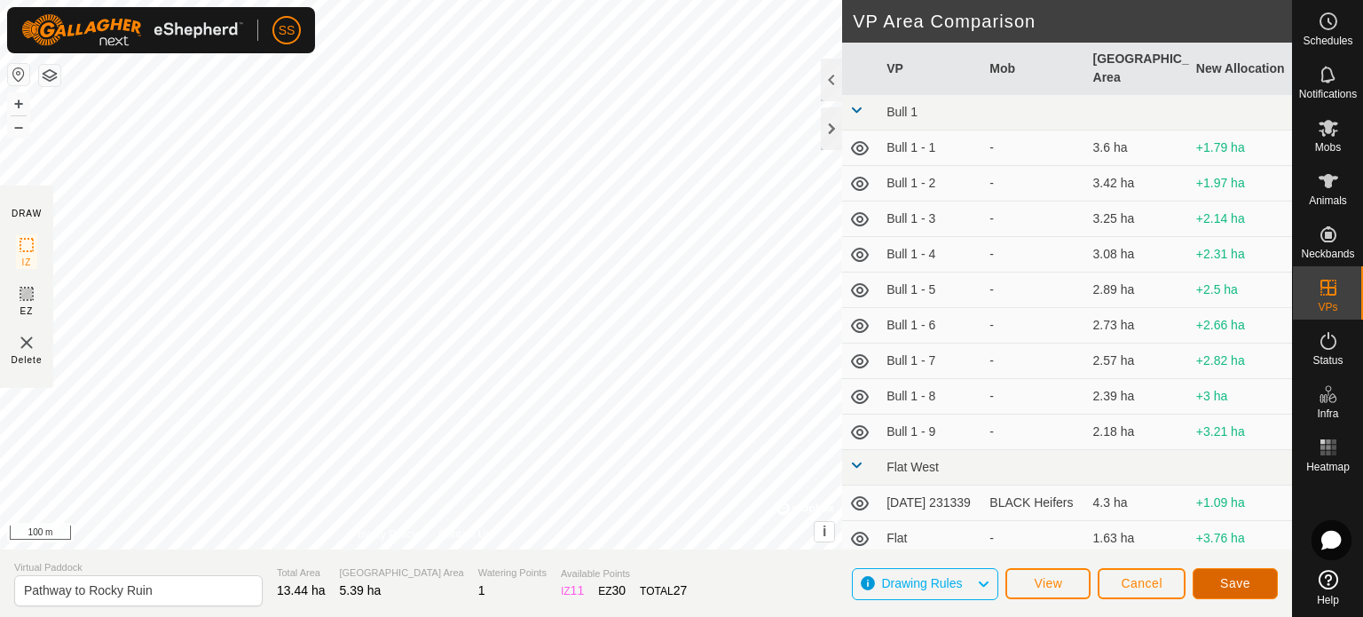
click at [1235, 573] on button "Save" at bounding box center [1235, 583] width 85 height 31
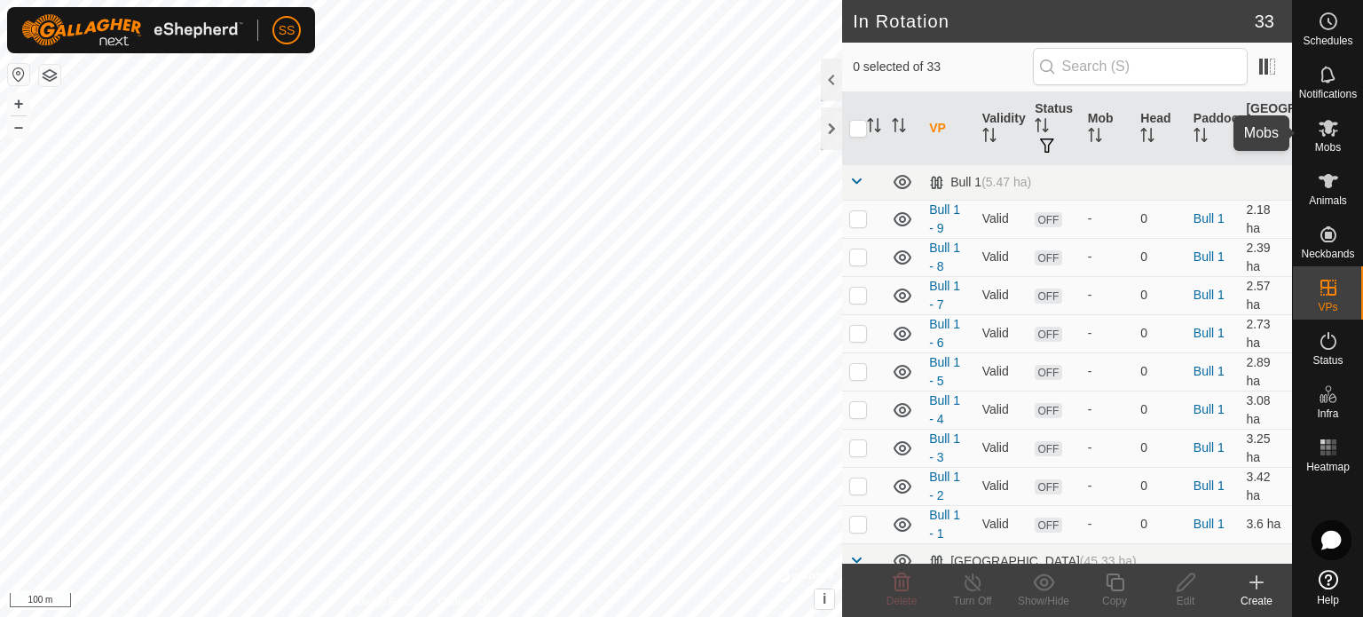
click at [1331, 123] on icon at bounding box center [1329, 128] width 20 height 17
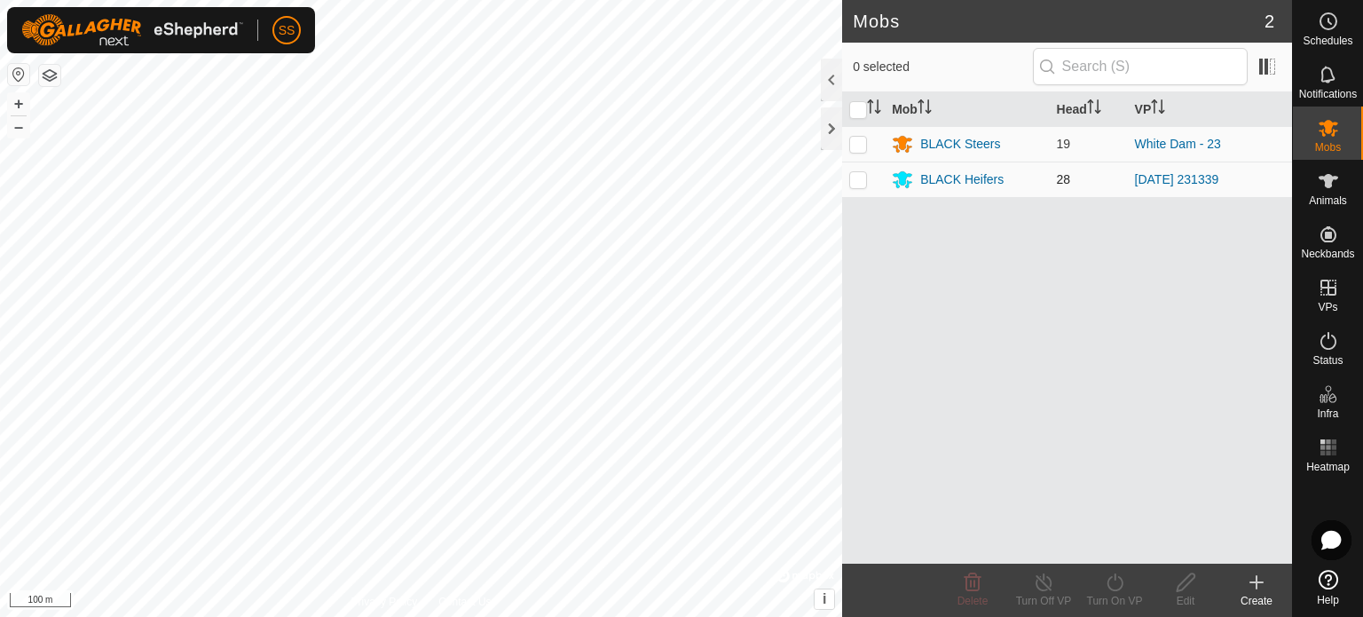
click at [860, 178] on p-checkbox at bounding box center [858, 179] width 18 height 14
checkbox input "true"
click at [1118, 590] on icon at bounding box center [1115, 582] width 22 height 21
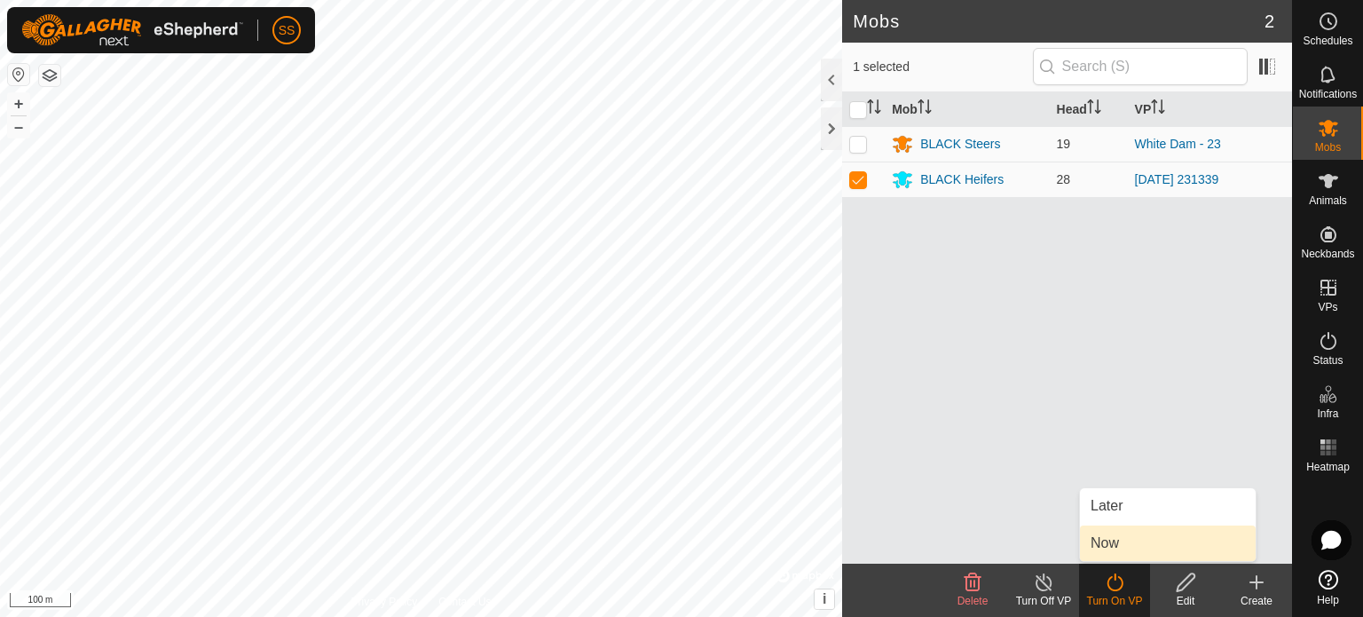
click at [1117, 533] on link "Now" at bounding box center [1168, 543] width 176 height 36
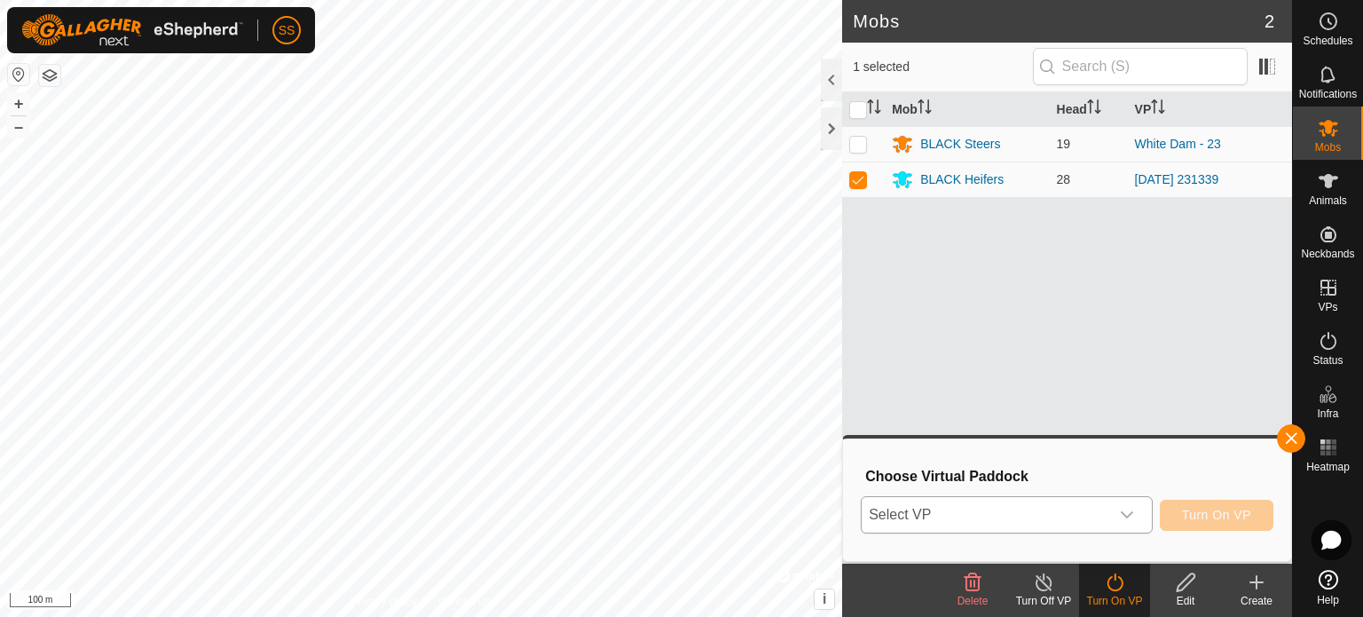
click at [1109, 525] on span "Select VP" at bounding box center [986, 515] width 248 height 36
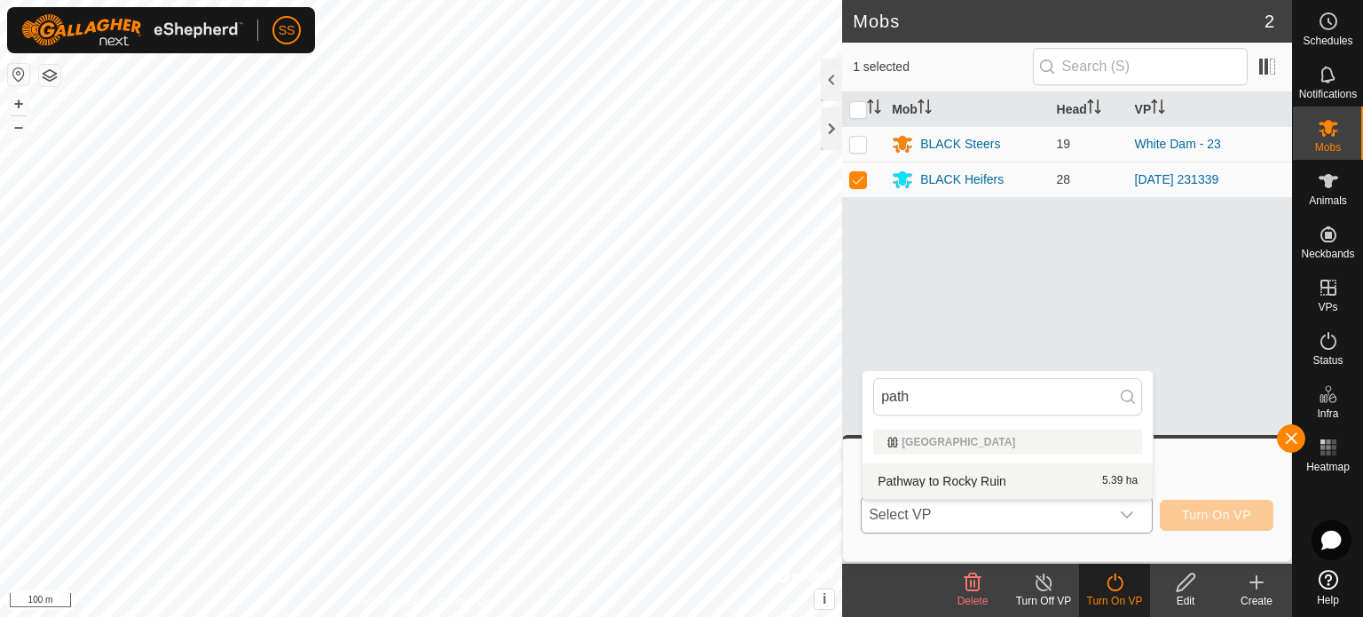
type input "path"
click at [937, 471] on li "Pathway to Rocky Ruin 5.39 ha" at bounding box center [1008, 481] width 290 height 36
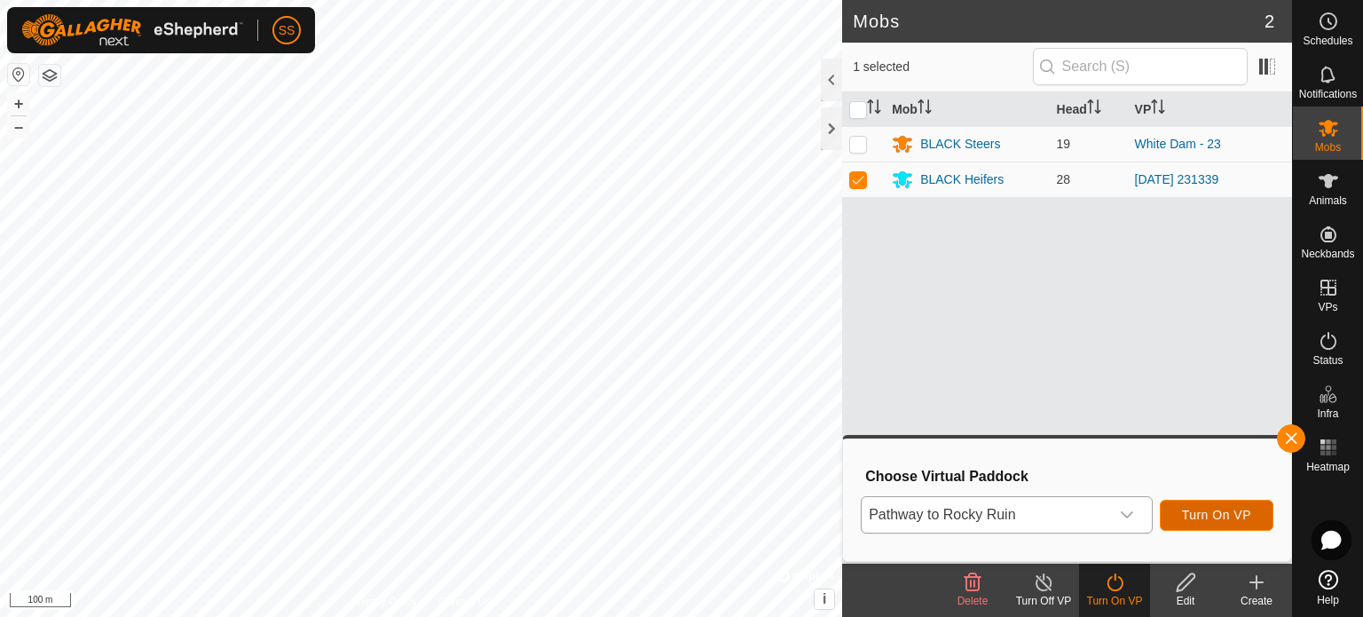
click at [1214, 508] on span "Turn On VP" at bounding box center [1216, 515] width 69 height 14
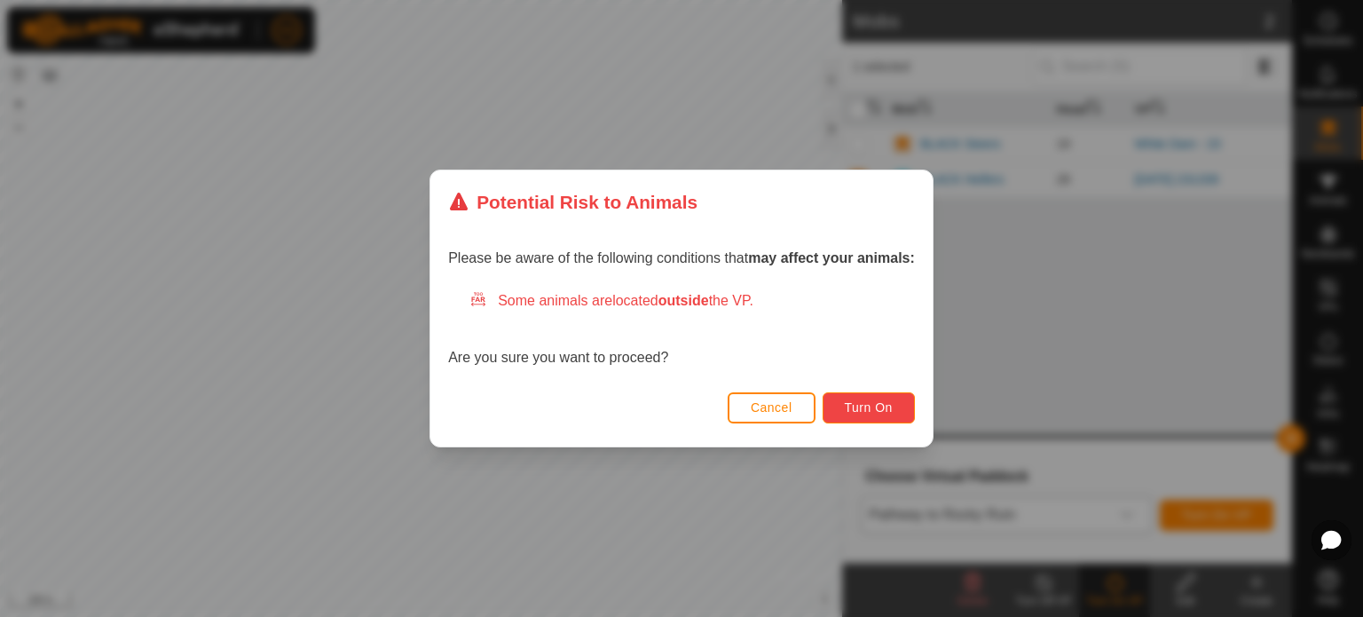
click at [866, 401] on span "Turn On" at bounding box center [869, 407] width 48 height 14
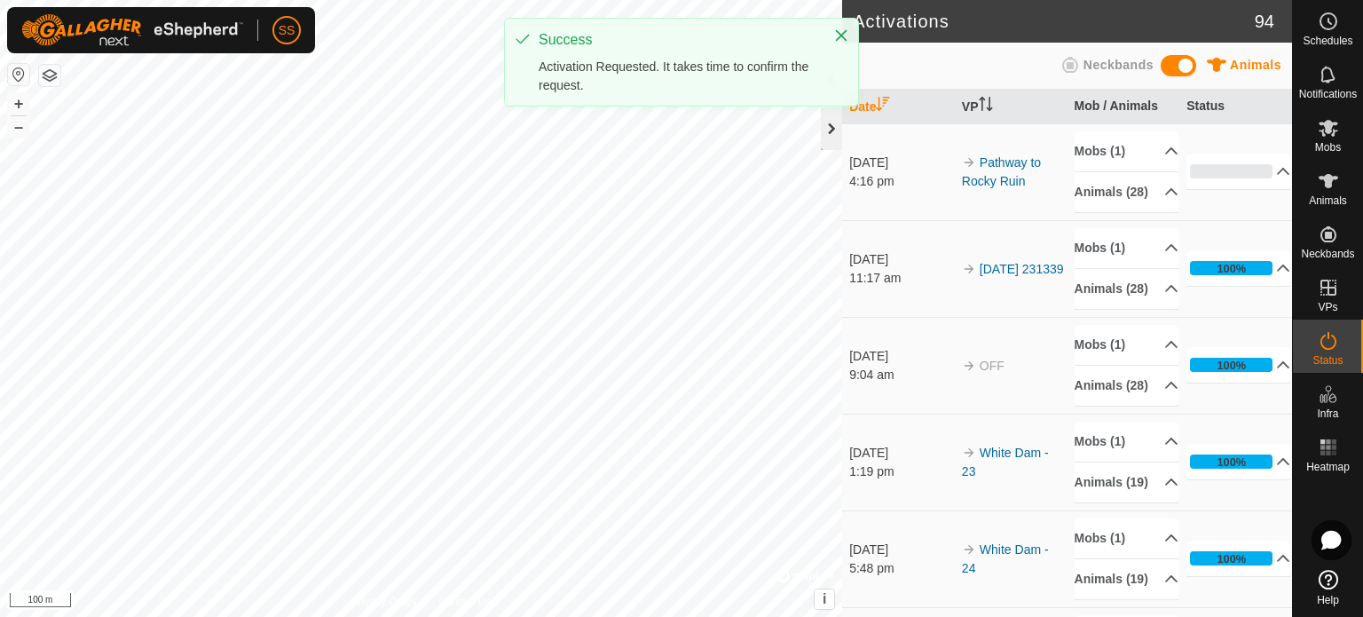
click at [825, 133] on div at bounding box center [831, 128] width 21 height 43
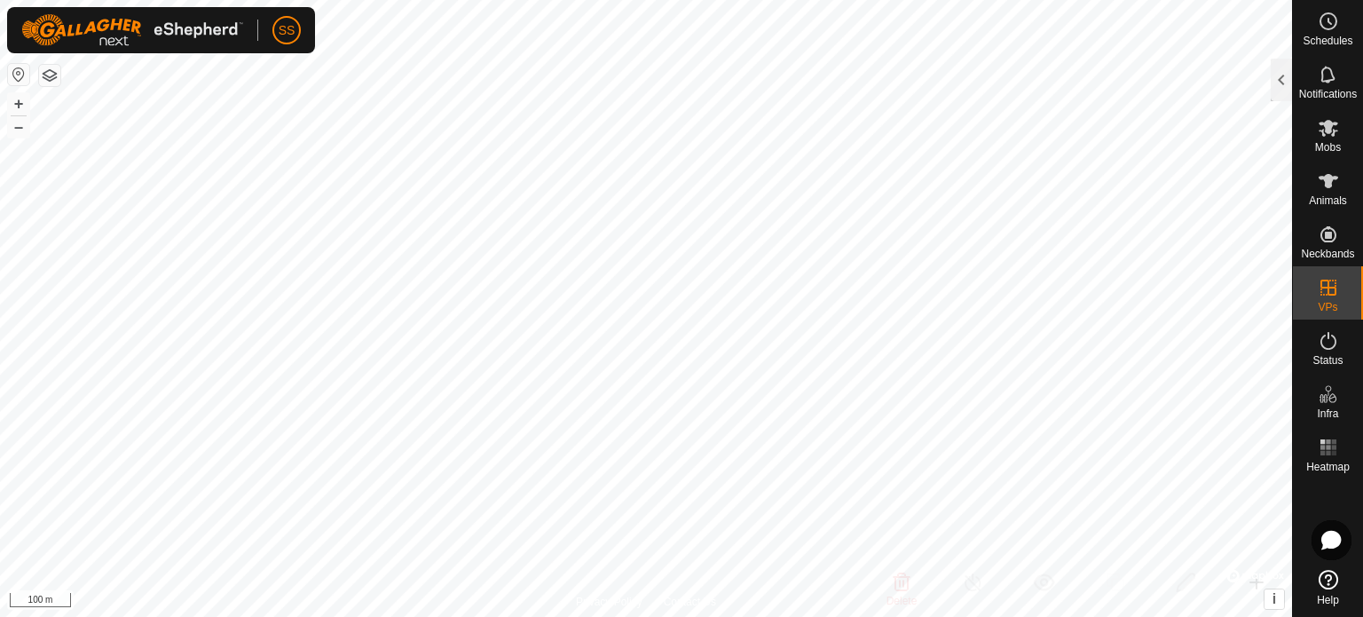
checkbox input "true"
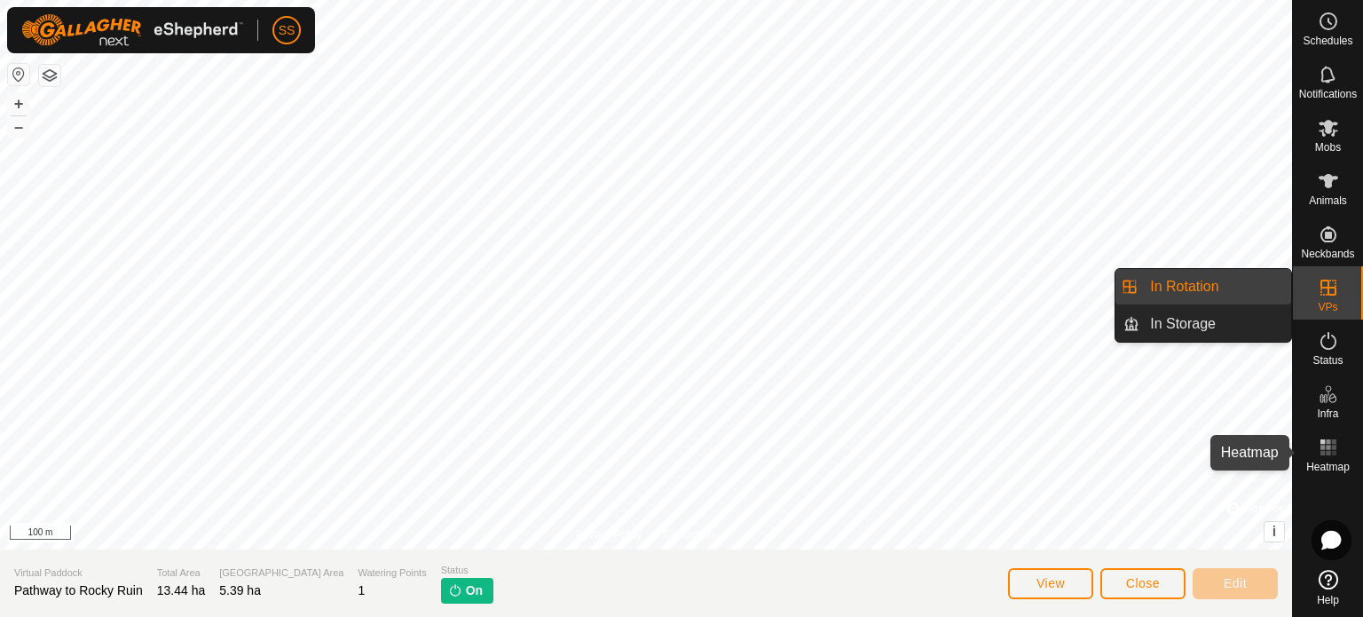
click at [1323, 439] on rect at bounding box center [1323, 441] width 4 height 4
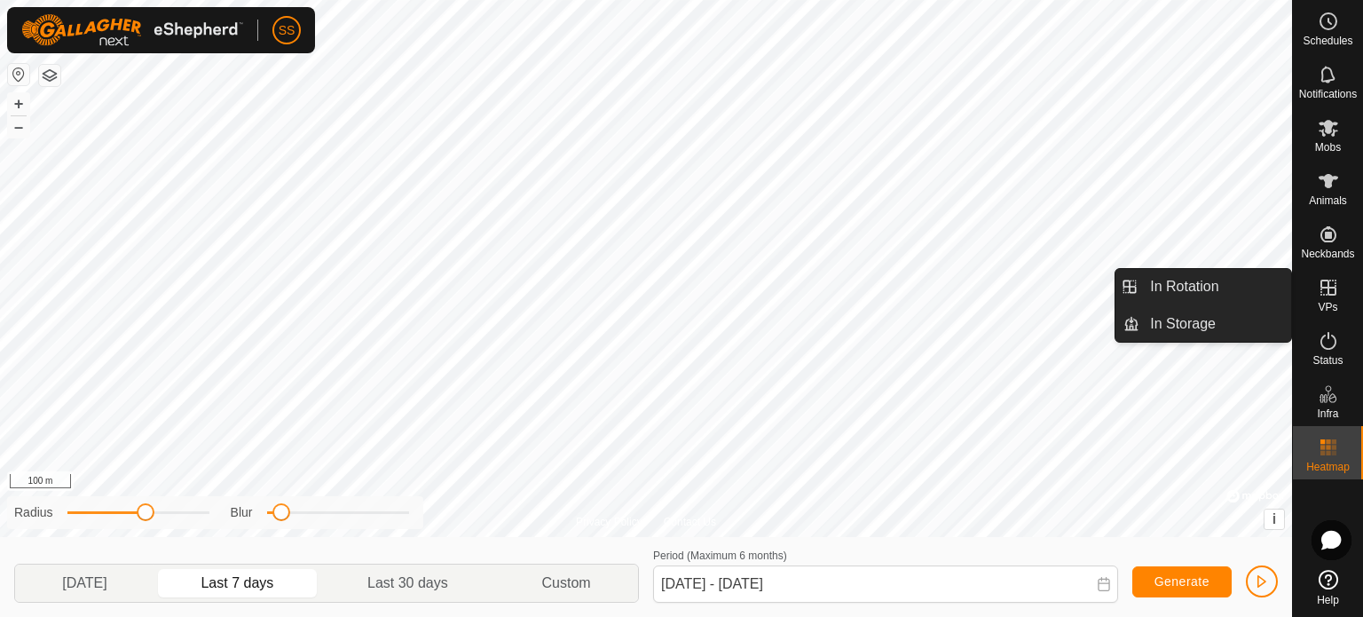
click at [1330, 284] on icon at bounding box center [1328, 287] width 21 height 21
click at [1172, 281] on link "In Rotation" at bounding box center [1216, 287] width 152 height 36
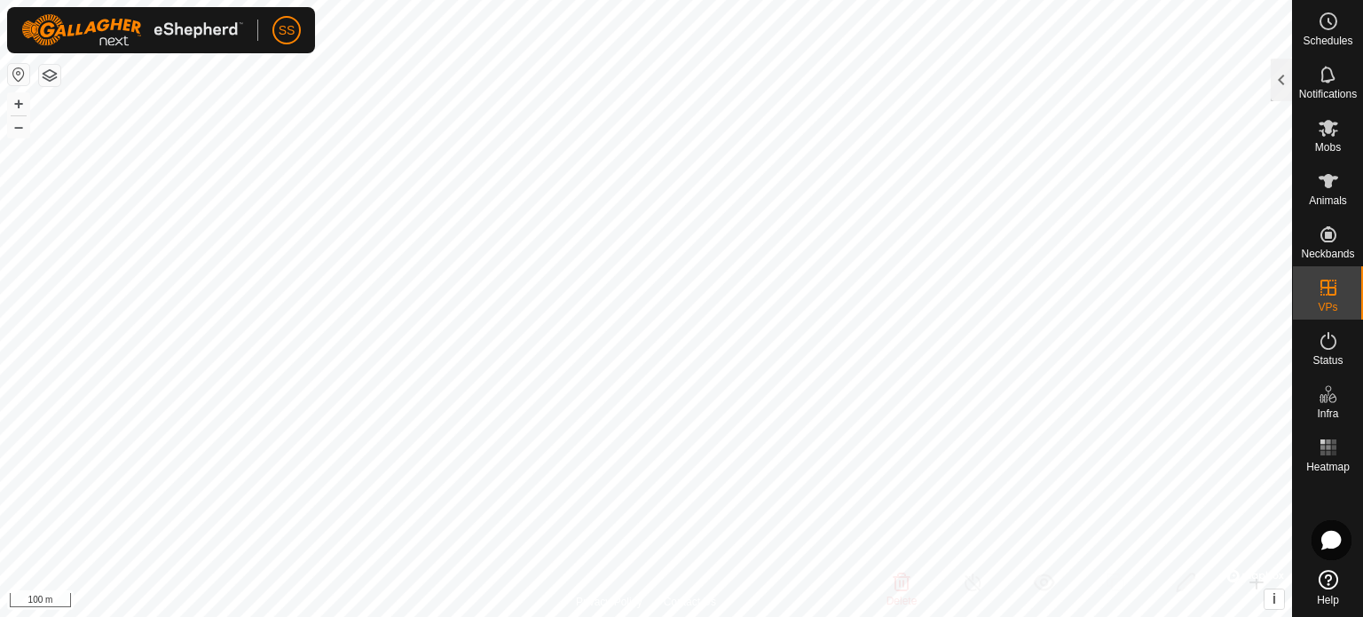
checkbox input "true"
click at [1336, 456] on icon at bounding box center [1328, 447] width 21 height 21
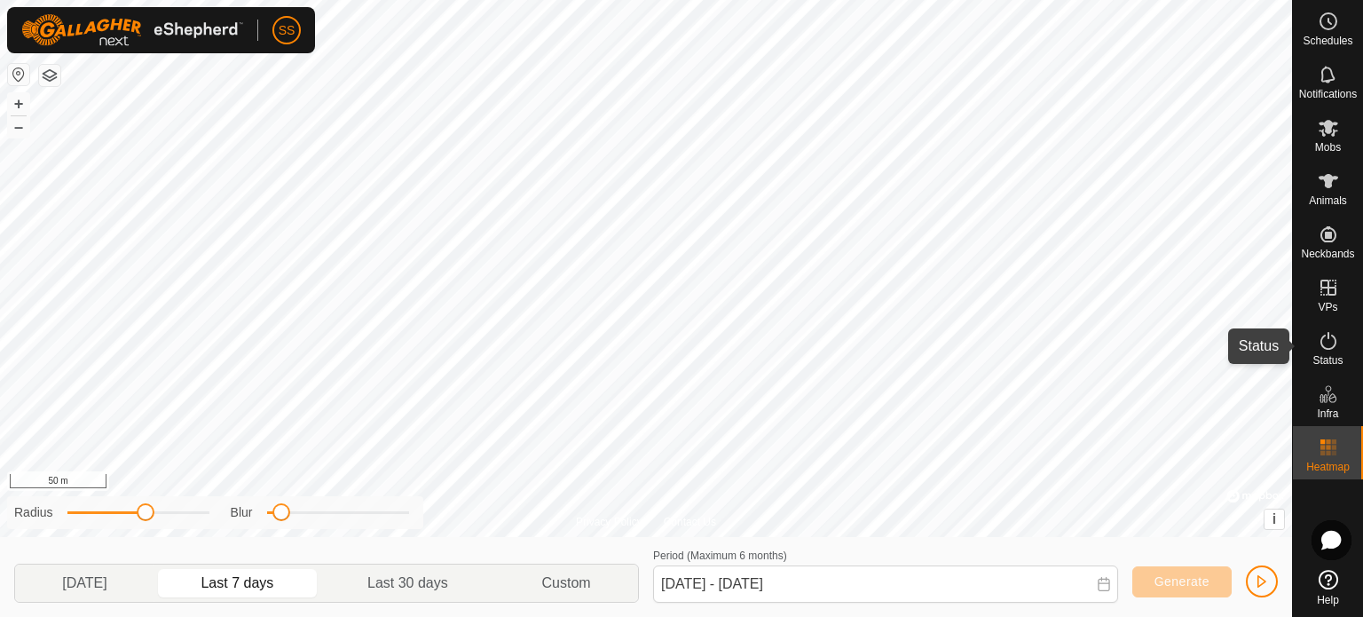
click at [1338, 361] on span "Status" at bounding box center [1328, 360] width 30 height 11
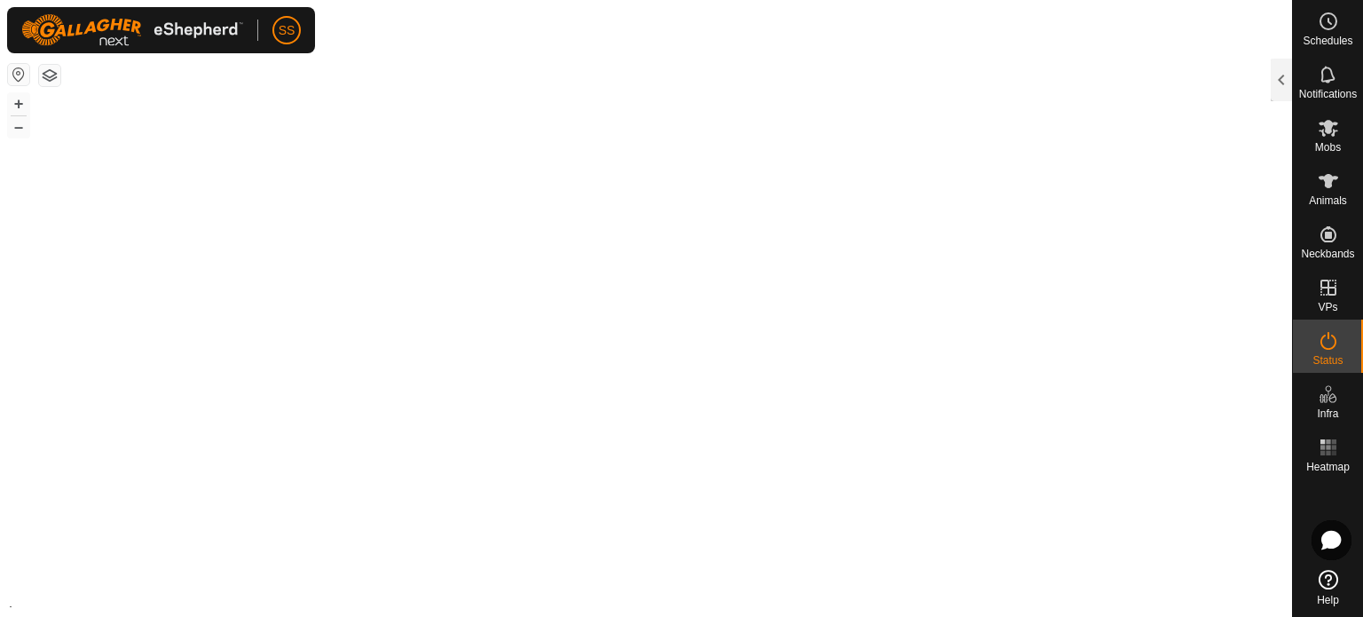
click at [1333, 347] on icon at bounding box center [1328, 340] width 21 height 21
click at [1308, 339] on div "Status" at bounding box center [1328, 346] width 70 height 53
click at [1316, 344] on es-activation-svg-icon at bounding box center [1329, 341] width 32 height 28
click at [1341, 333] on es-activation-svg-icon at bounding box center [1329, 341] width 32 height 28
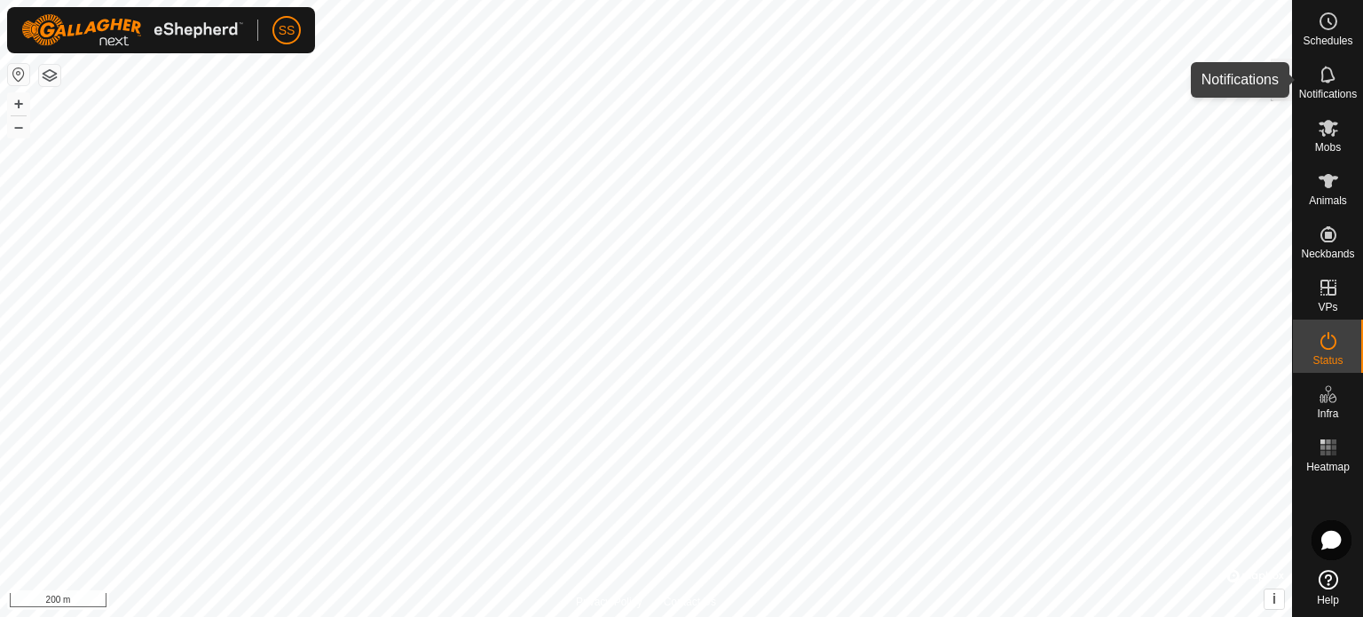
click at [1334, 81] on icon at bounding box center [1328, 74] width 21 height 21
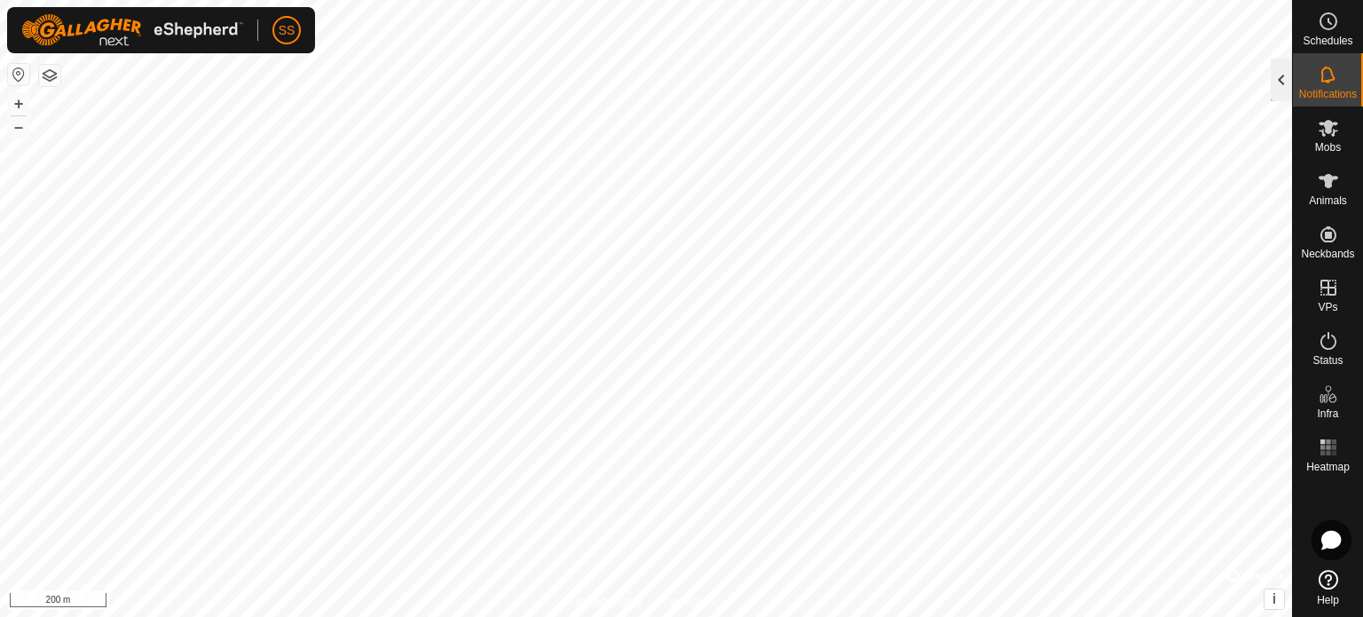
click at [1280, 75] on div at bounding box center [1281, 80] width 21 height 43
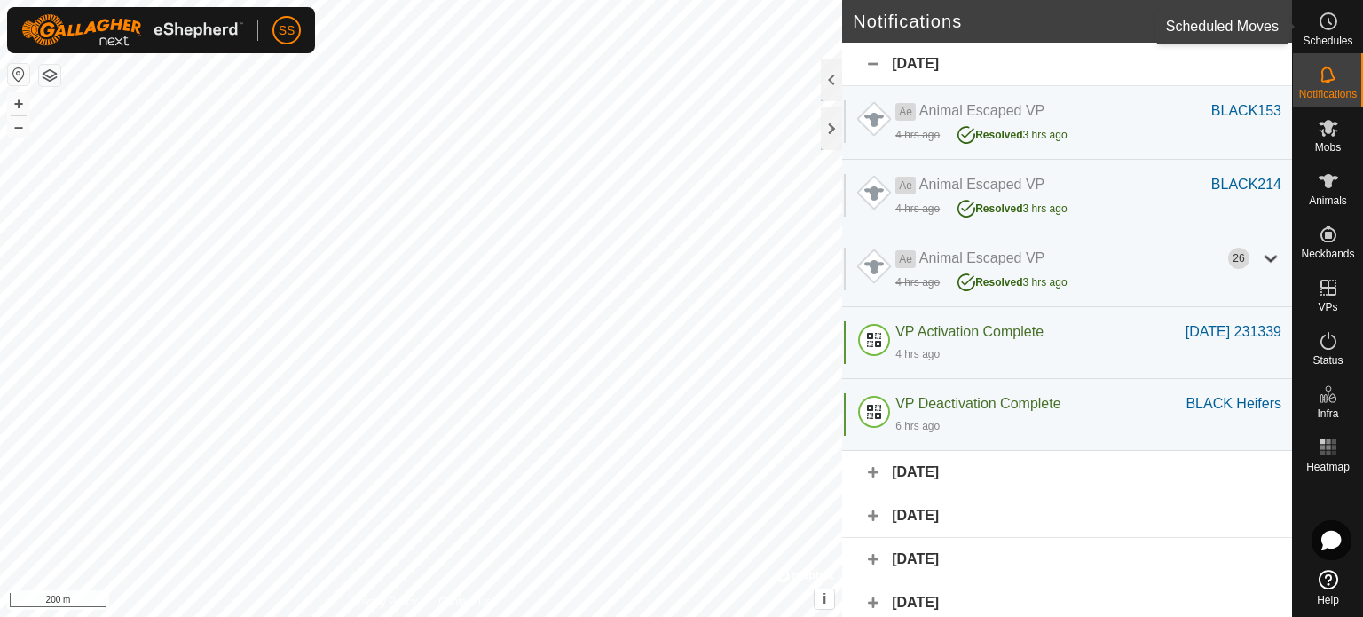
click at [1338, 22] on icon at bounding box center [1328, 21] width 21 height 21
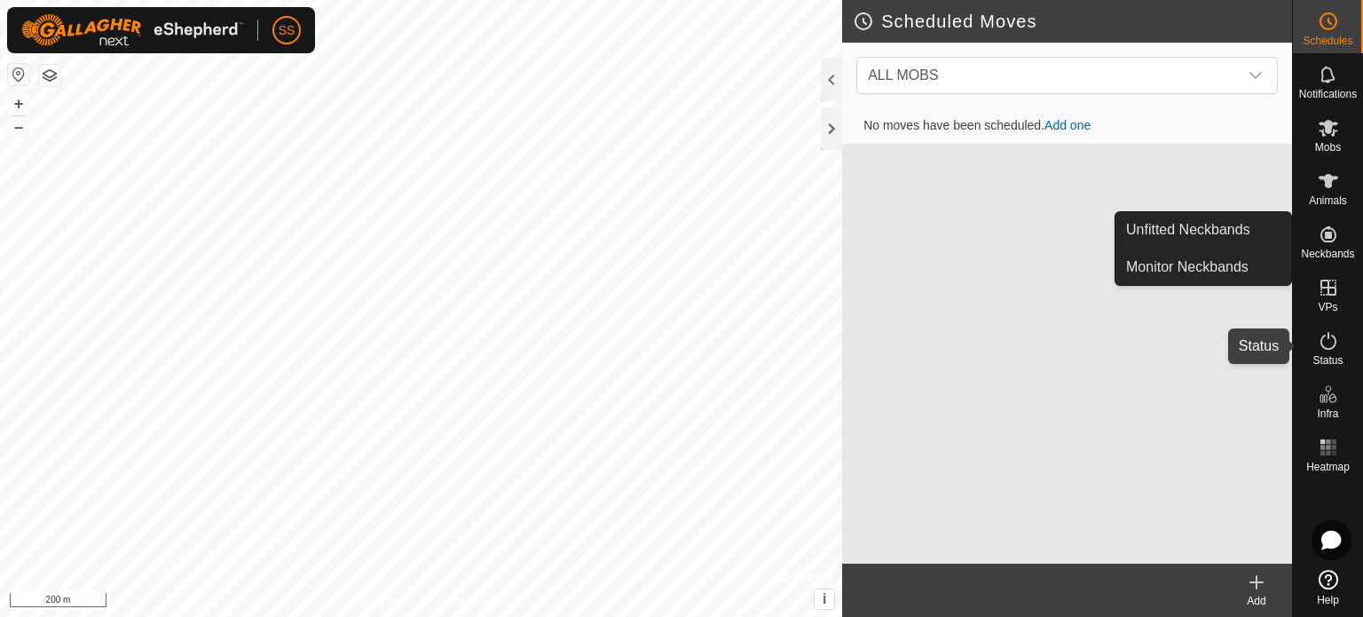
drag, startPoint x: 1331, startPoint y: 342, endPoint x: 1299, endPoint y: 341, distance: 32.0
click at [1333, 343] on icon at bounding box center [1328, 340] width 21 height 21
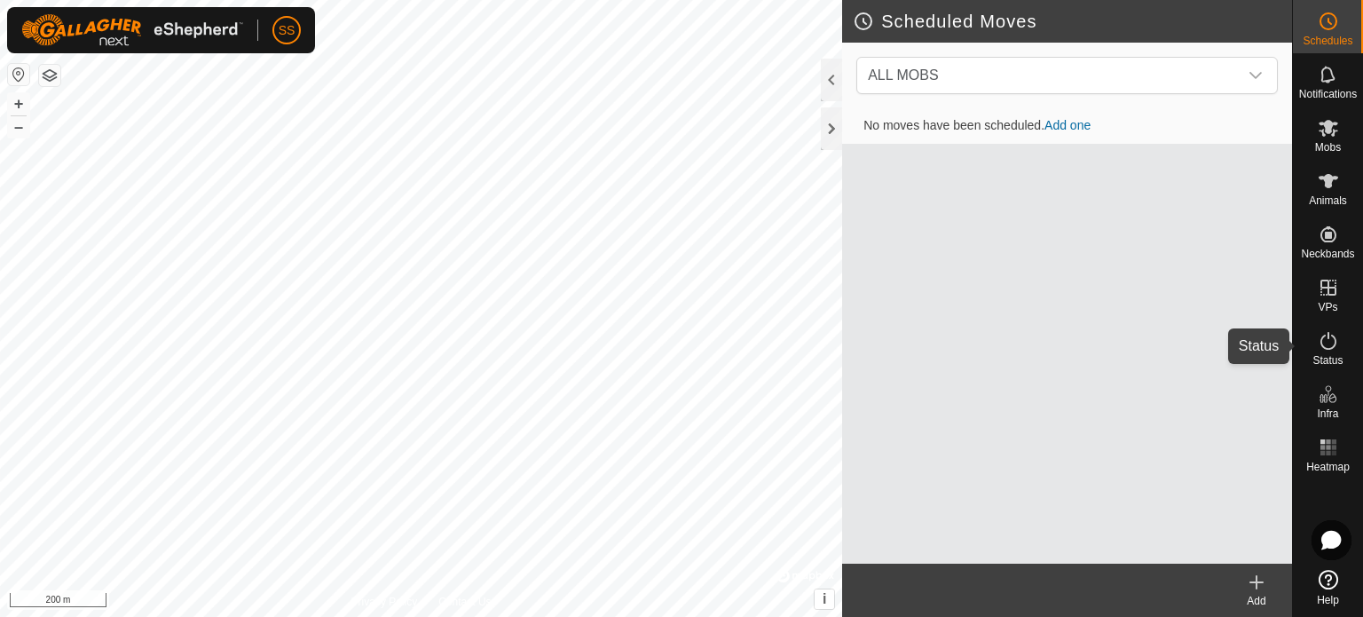
click at [1332, 343] on icon at bounding box center [1328, 340] width 21 height 21
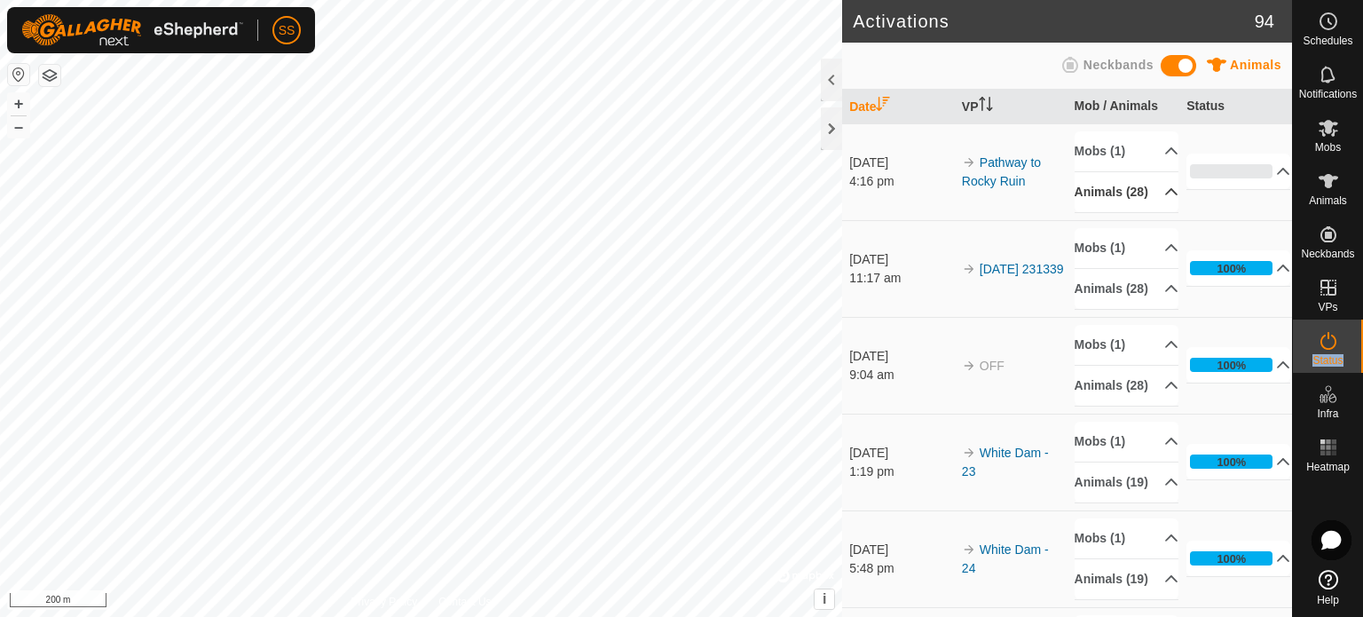
click at [1144, 194] on p-accordion-header "Animals (28)" at bounding box center [1127, 192] width 104 height 40
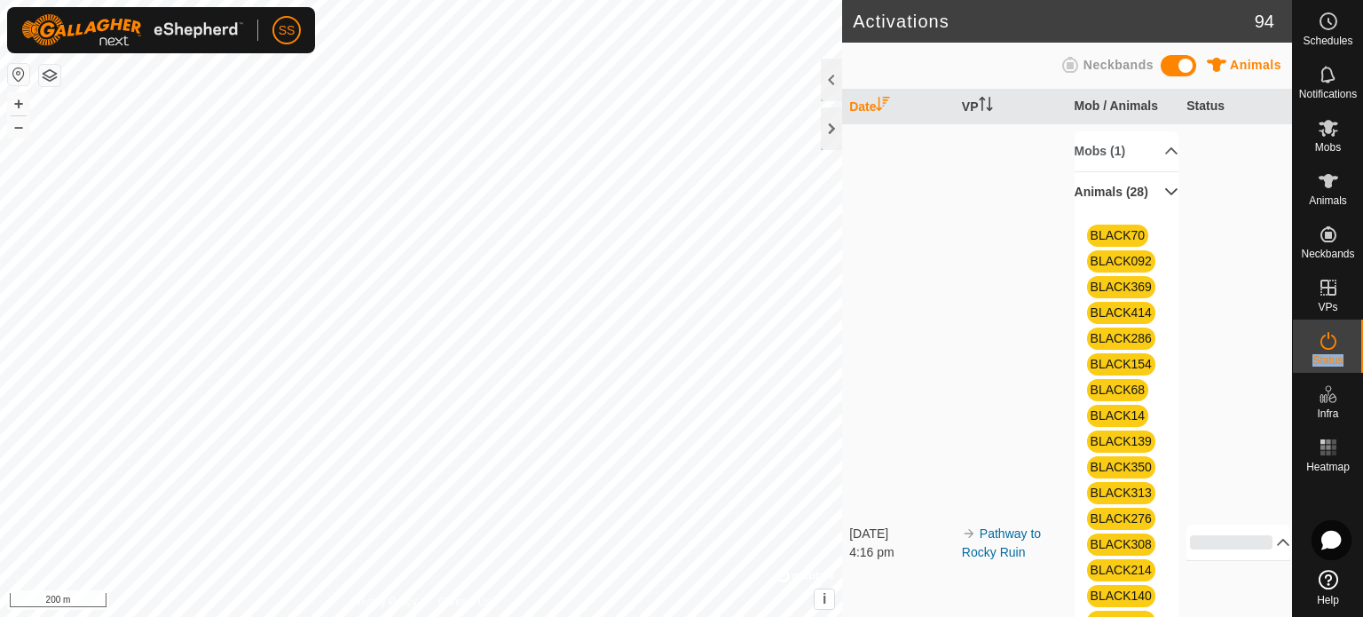
click at [1150, 198] on p-accordion-header "Animals (28)" at bounding box center [1127, 192] width 104 height 40
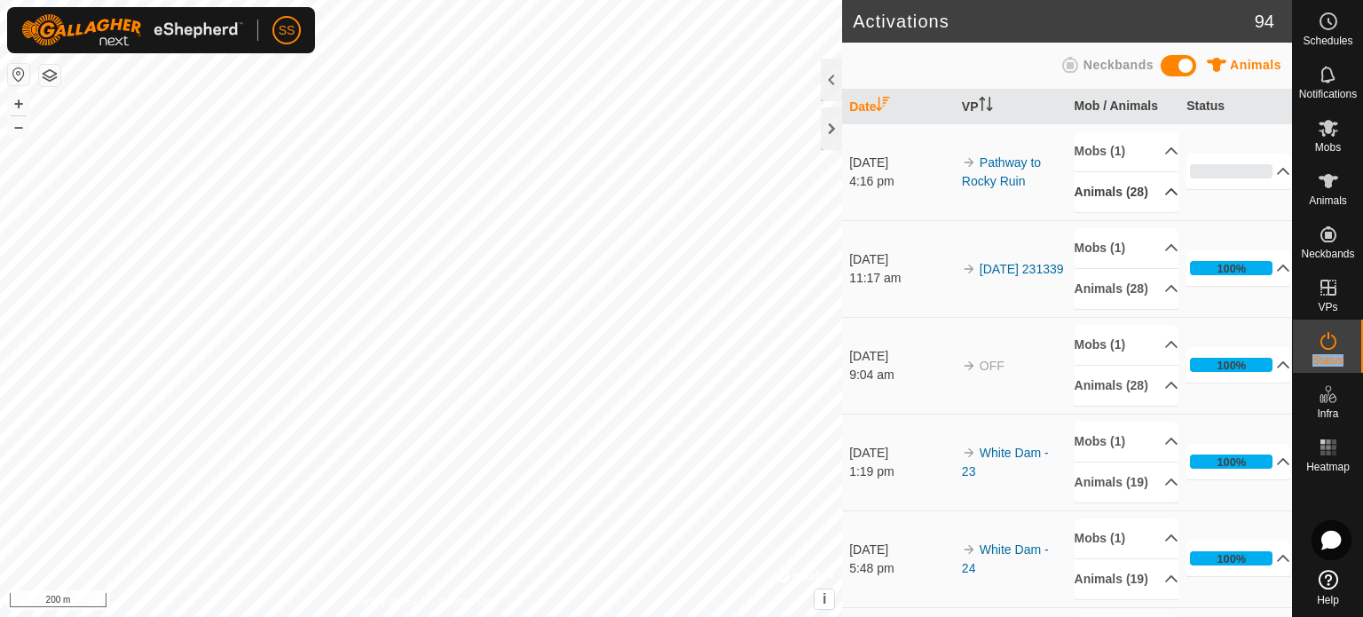
click at [1150, 200] on p-accordion-header "Animals (28)" at bounding box center [1127, 192] width 104 height 40
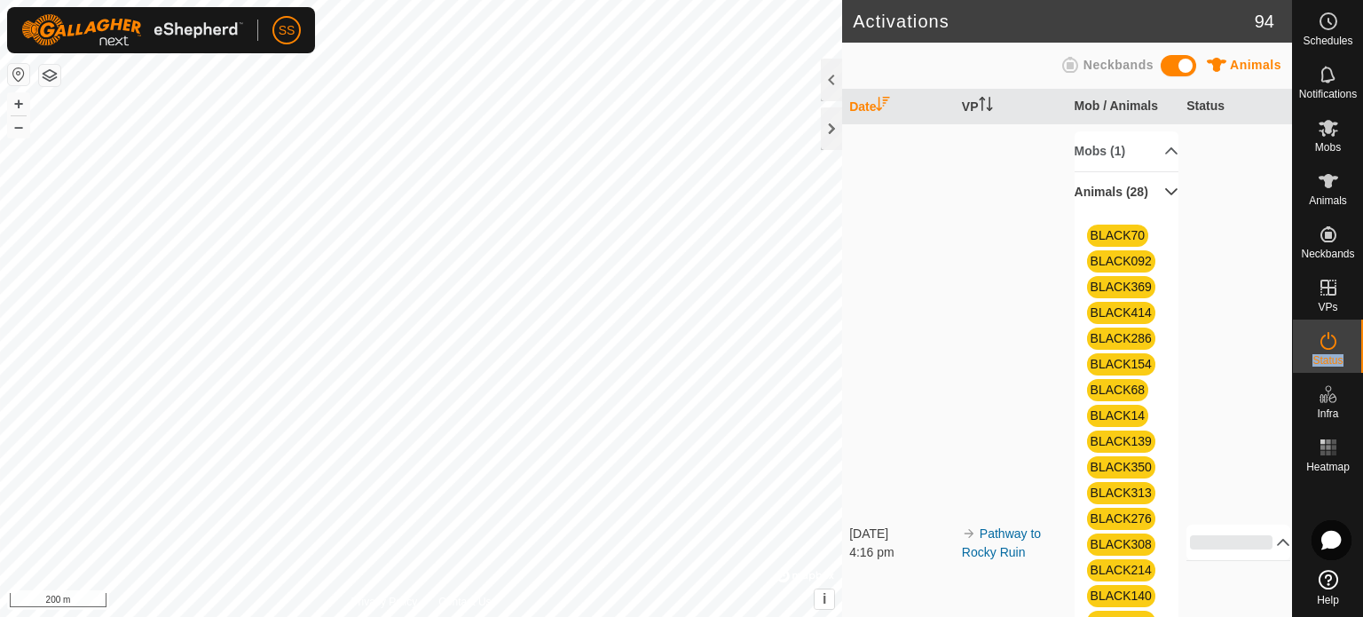
click at [1150, 196] on p-accordion-header "Animals (28)" at bounding box center [1127, 192] width 104 height 40
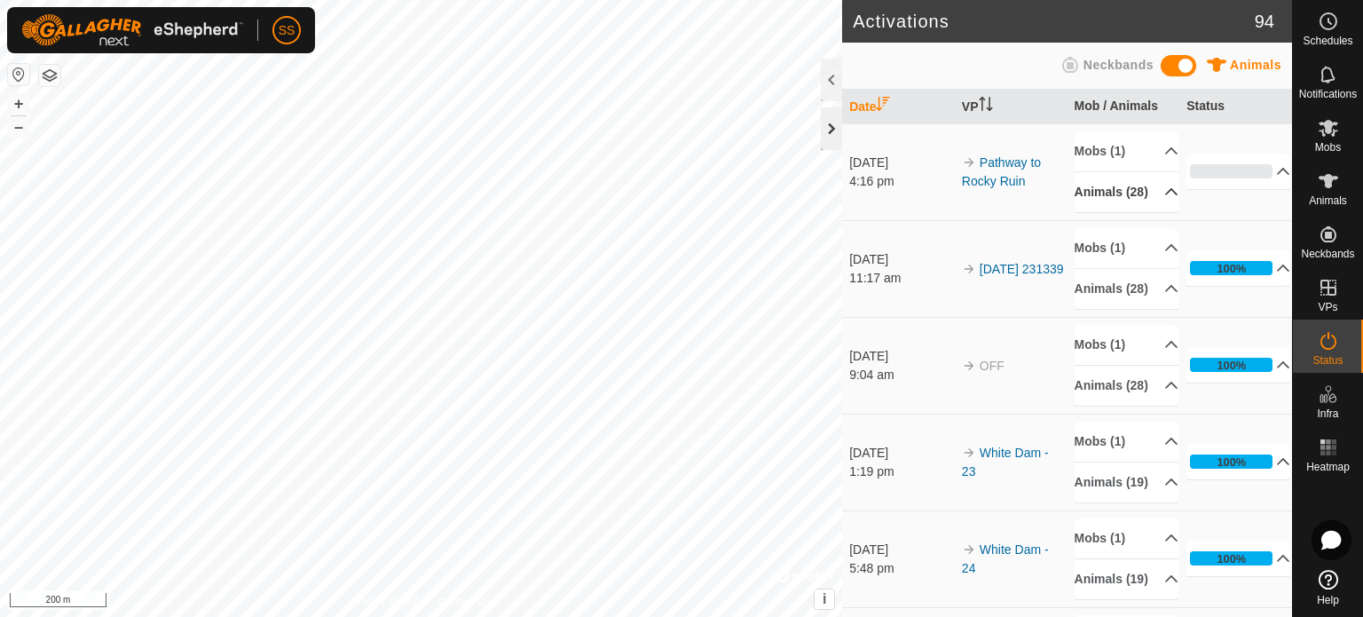
click at [828, 125] on div at bounding box center [831, 128] width 21 height 43
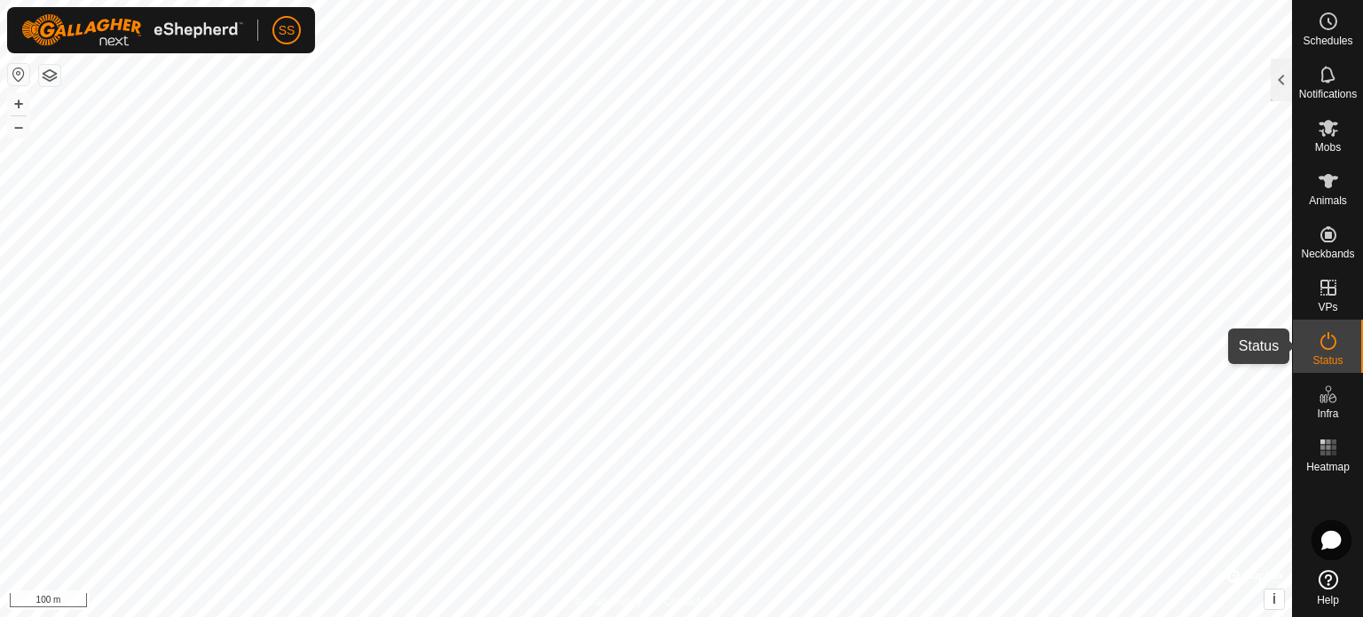
click at [1320, 339] on icon at bounding box center [1328, 340] width 21 height 21
click at [1342, 343] on es-activation-svg-icon at bounding box center [1329, 341] width 32 height 28
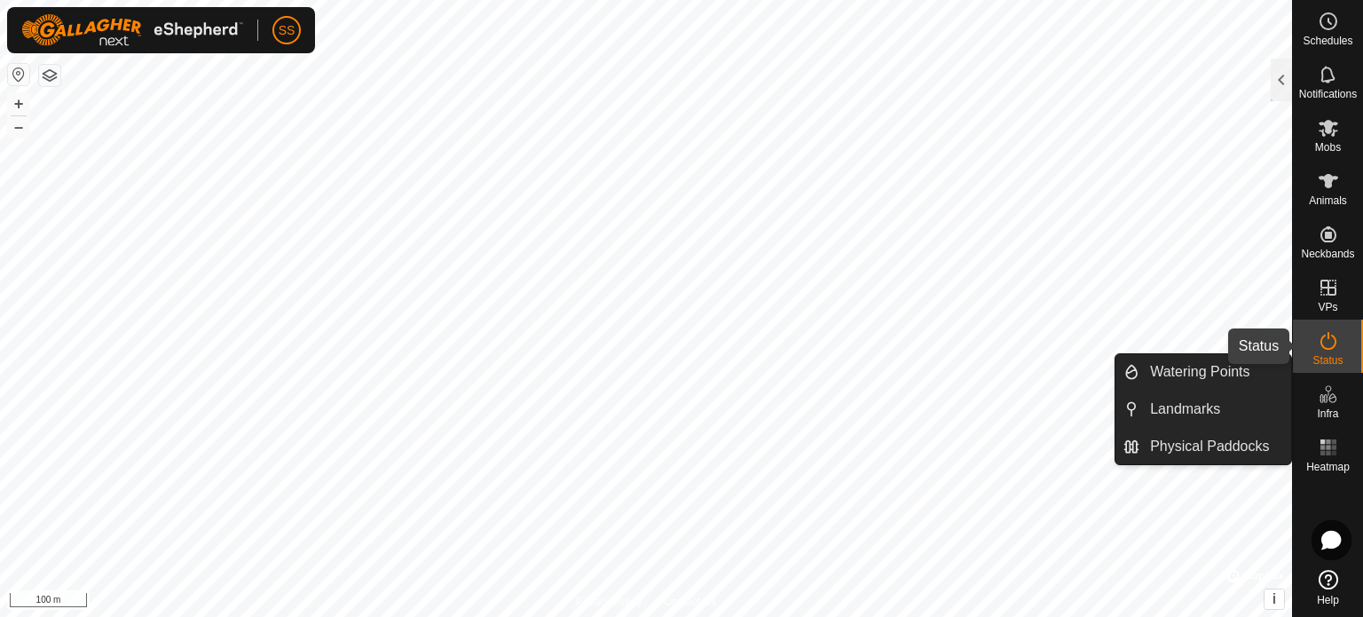
click at [1332, 343] on icon at bounding box center [1328, 340] width 21 height 21
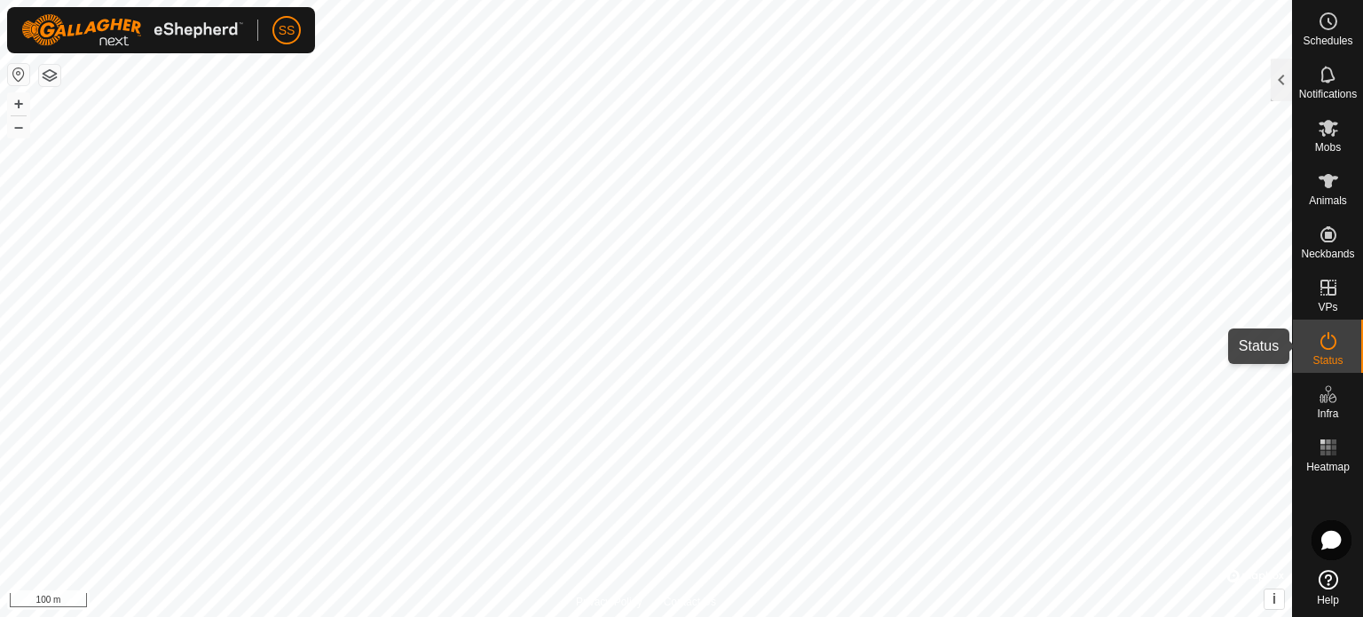
click at [1330, 331] on icon at bounding box center [1328, 340] width 21 height 21
click at [1331, 339] on icon at bounding box center [1328, 340] width 21 height 21
drag, startPoint x: 1330, startPoint y: 339, endPoint x: 1350, endPoint y: 345, distance: 21.3
click at [1350, 345] on div "Status" at bounding box center [1328, 346] width 70 height 53
click at [1362, 336] on div "Status" at bounding box center [1328, 346] width 70 height 53
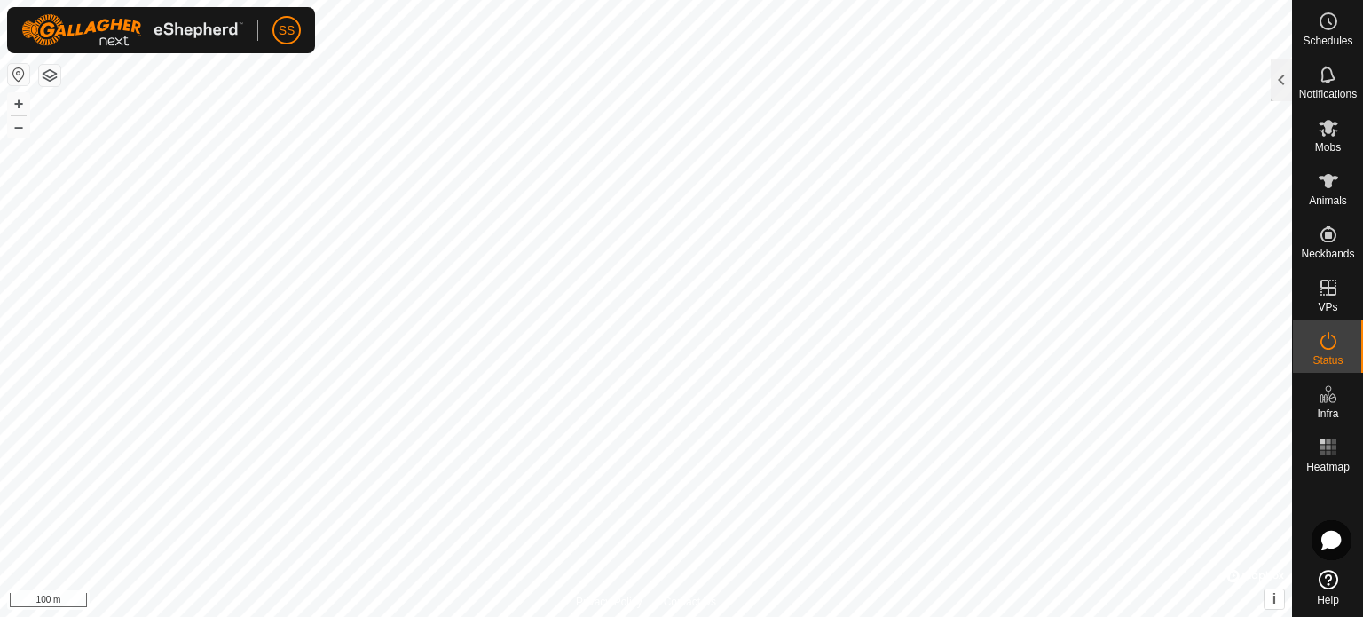
click at [1340, 343] on es-activation-svg-icon at bounding box center [1329, 341] width 32 height 28
click at [1303, 341] on div "Status" at bounding box center [1328, 346] width 70 height 53
click at [1323, 346] on icon at bounding box center [1329, 341] width 16 height 18
click at [1335, 335] on icon at bounding box center [1328, 340] width 21 height 21
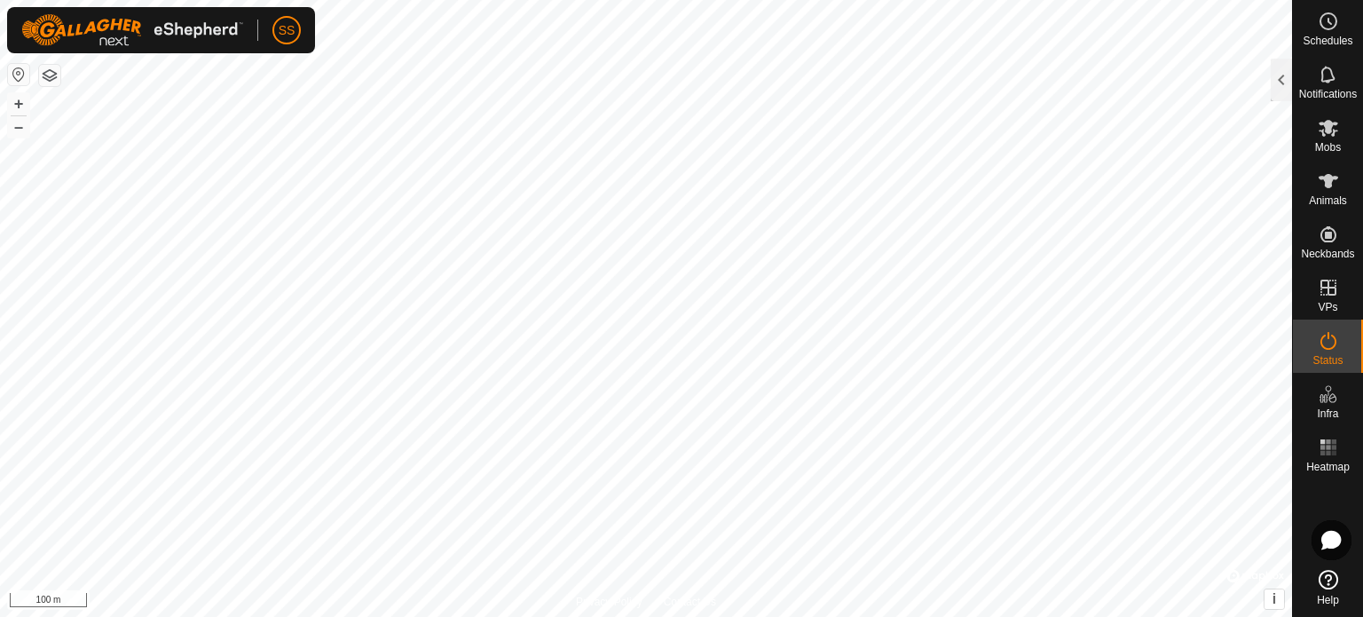
click at [1335, 335] on icon at bounding box center [1328, 340] width 21 height 21
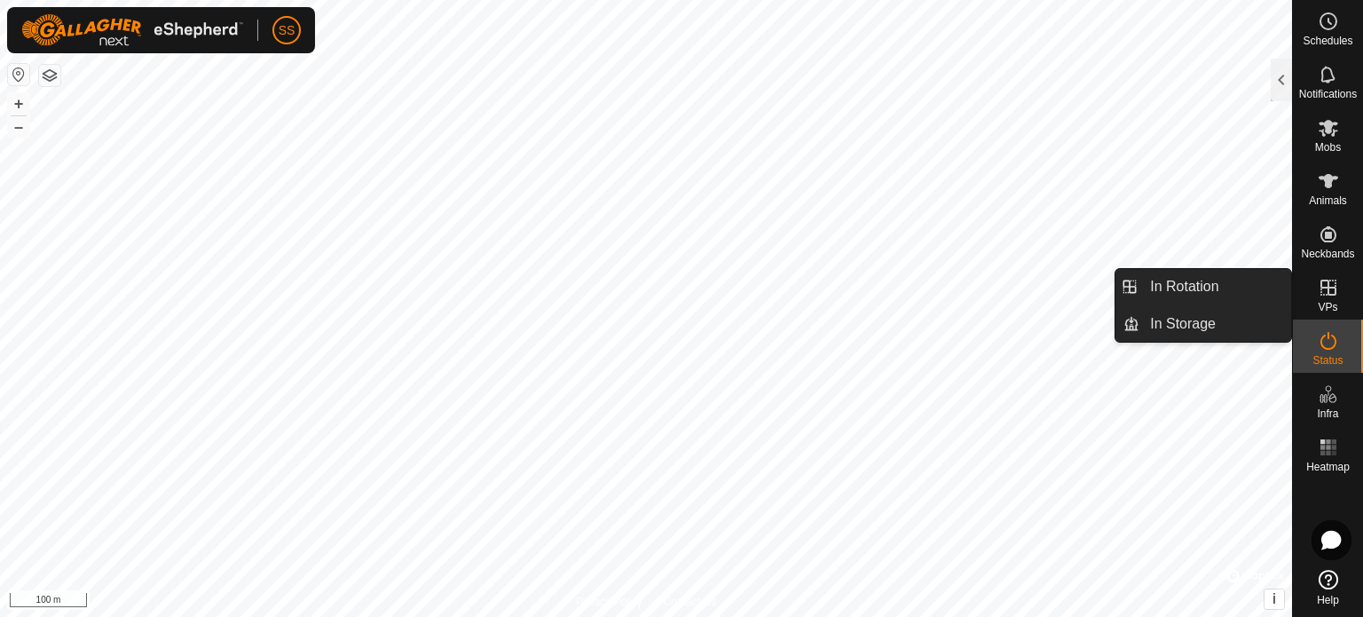
click at [1335, 283] on icon at bounding box center [1329, 288] width 16 height 16
click at [1328, 294] on icon at bounding box center [1329, 288] width 16 height 16
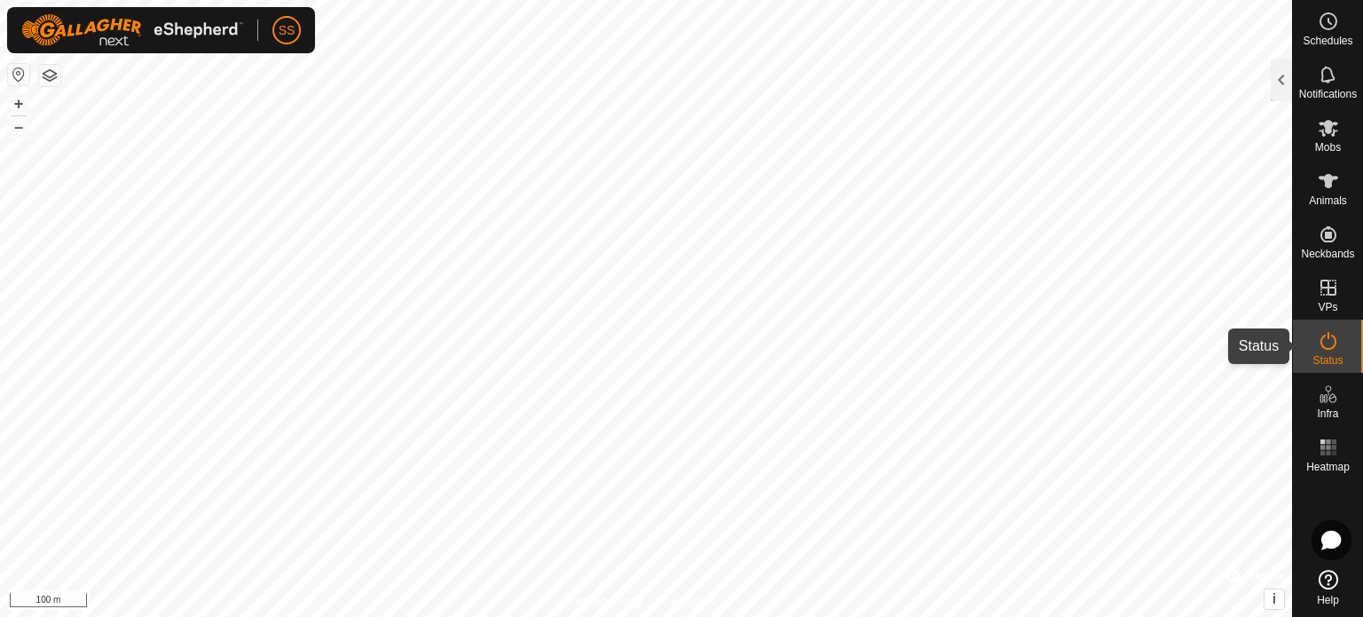
click at [1330, 350] on icon at bounding box center [1328, 340] width 21 height 21
click at [1325, 327] on es-activation-svg-icon at bounding box center [1329, 341] width 32 height 28
click at [1326, 327] on es-activation-svg-icon at bounding box center [1329, 341] width 32 height 28
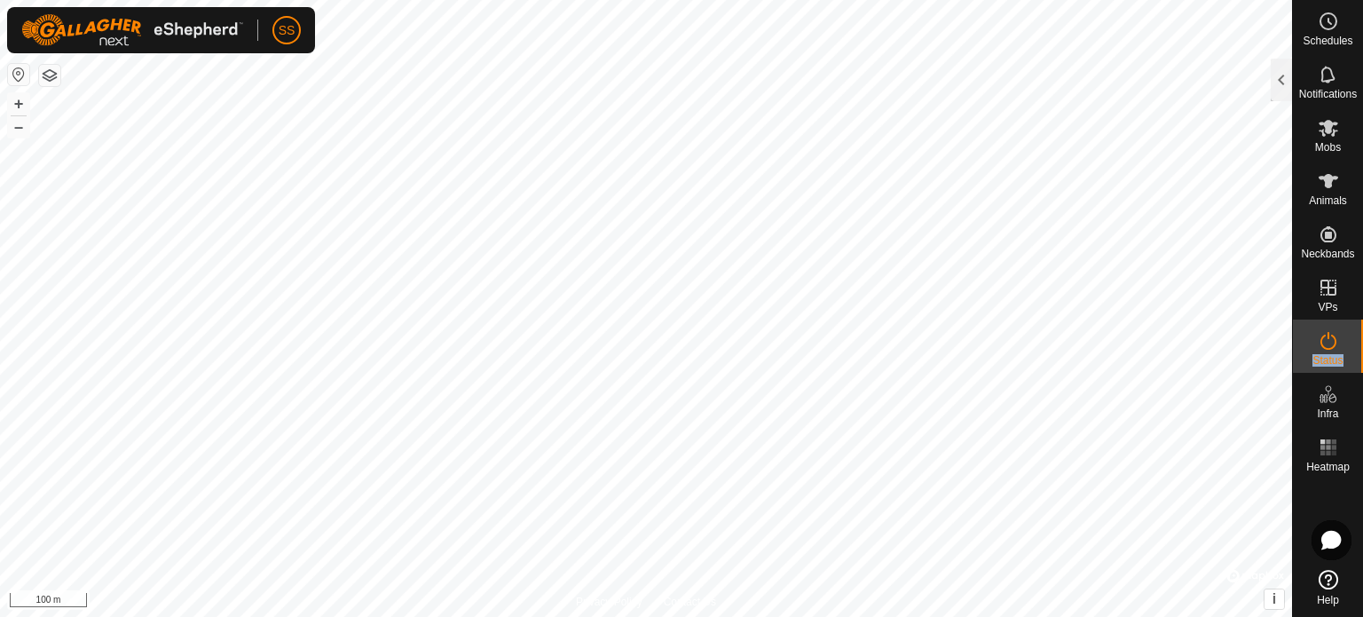
click at [1327, 327] on es-activation-svg-icon at bounding box center [1329, 341] width 32 height 28
click at [1303, 332] on div "Status" at bounding box center [1328, 346] width 70 height 53
drag, startPoint x: 1334, startPoint y: 336, endPoint x: 1321, endPoint y: 351, distance: 20.1
click at [1321, 351] on es-activation-svg-icon at bounding box center [1329, 341] width 32 height 28
click at [1321, 351] on icon at bounding box center [1328, 340] width 21 height 21
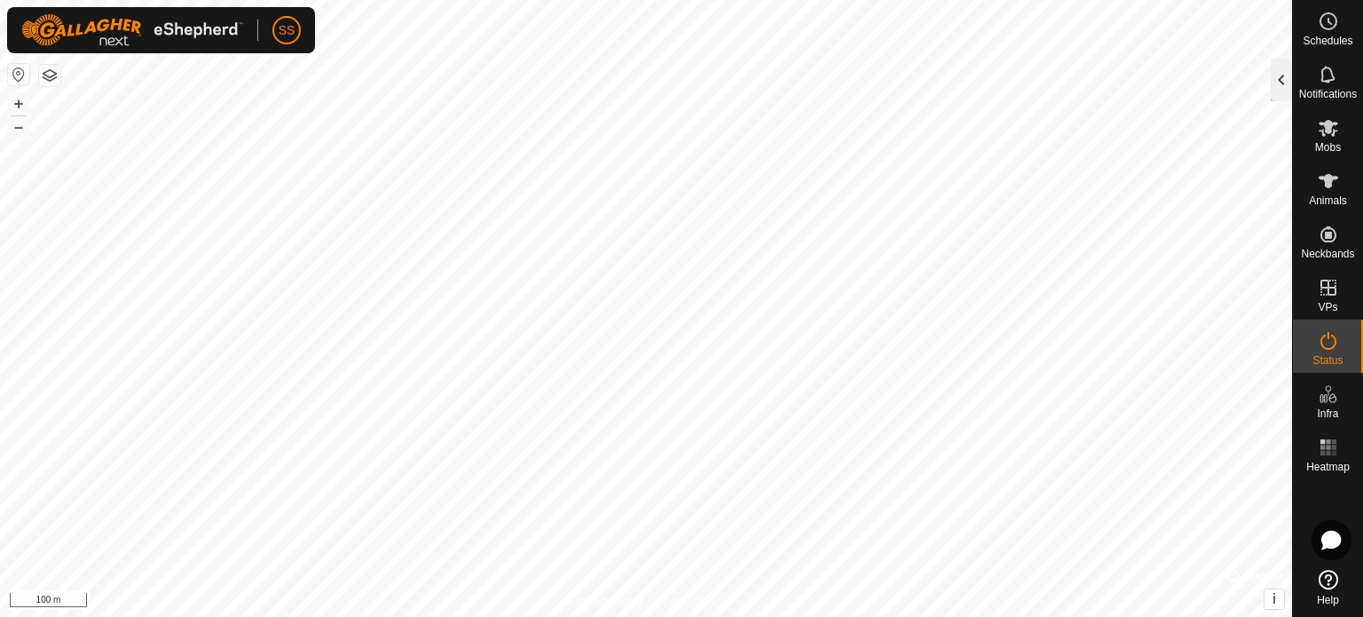
click at [1278, 81] on div at bounding box center [1281, 80] width 21 height 43
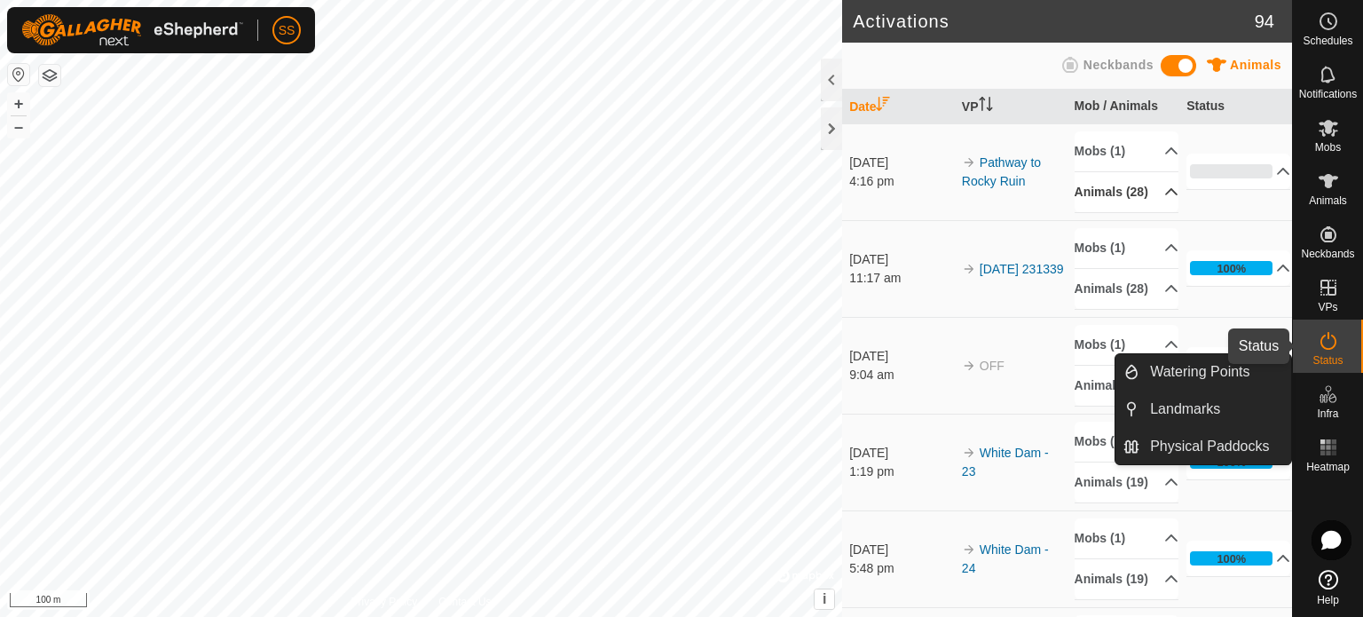
click at [1353, 343] on div "Status" at bounding box center [1328, 346] width 70 height 53
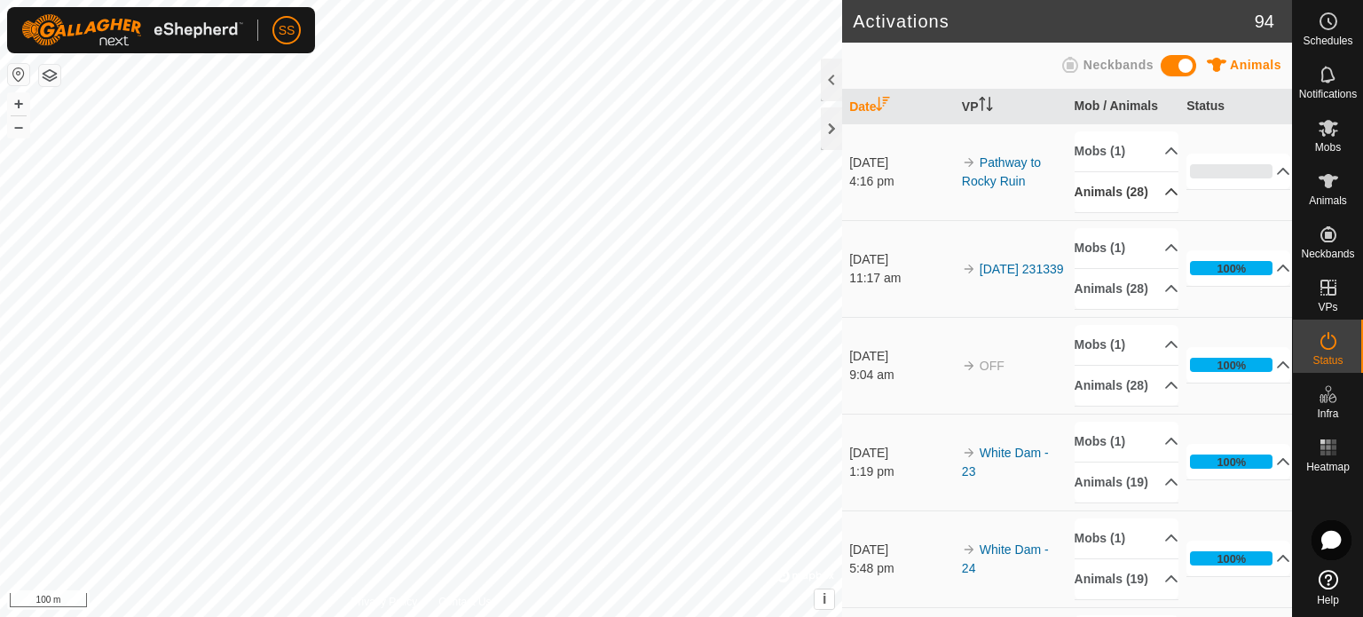
click at [1338, 346] on es-activation-svg-icon at bounding box center [1329, 341] width 32 height 28
click at [828, 128] on div at bounding box center [831, 128] width 21 height 43
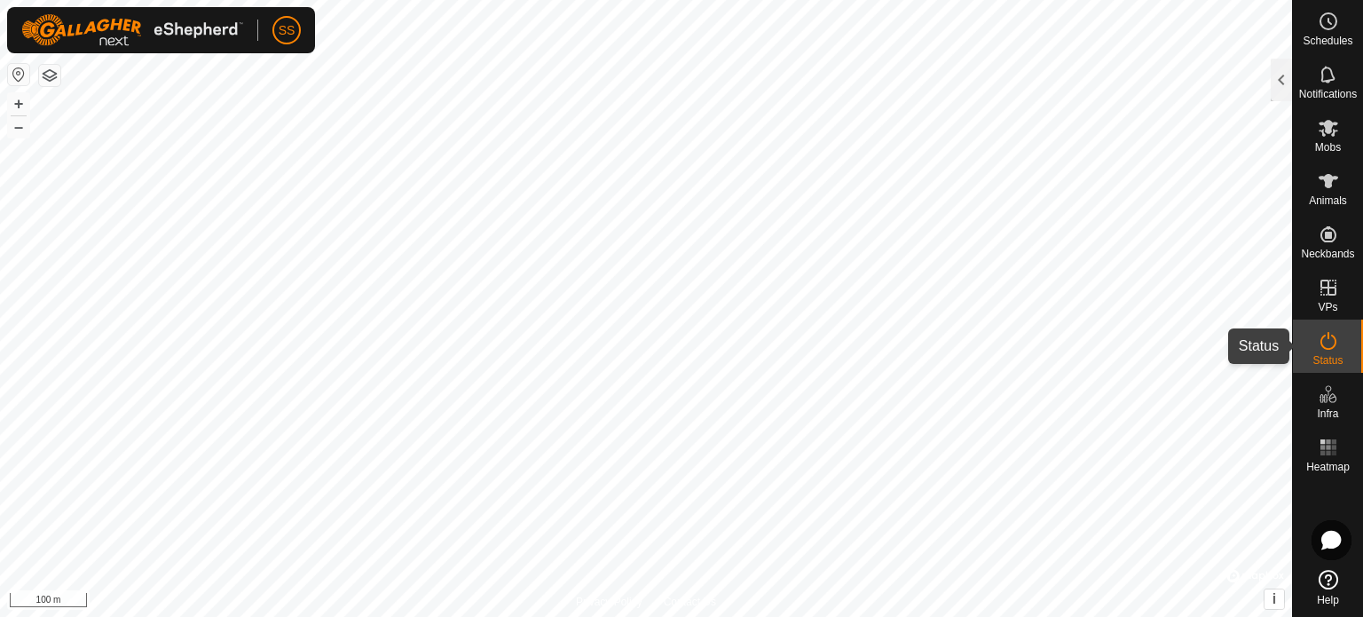
click at [1342, 343] on es-activation-svg-icon at bounding box center [1329, 341] width 32 height 28
click at [1282, 67] on div at bounding box center [1281, 80] width 21 height 43
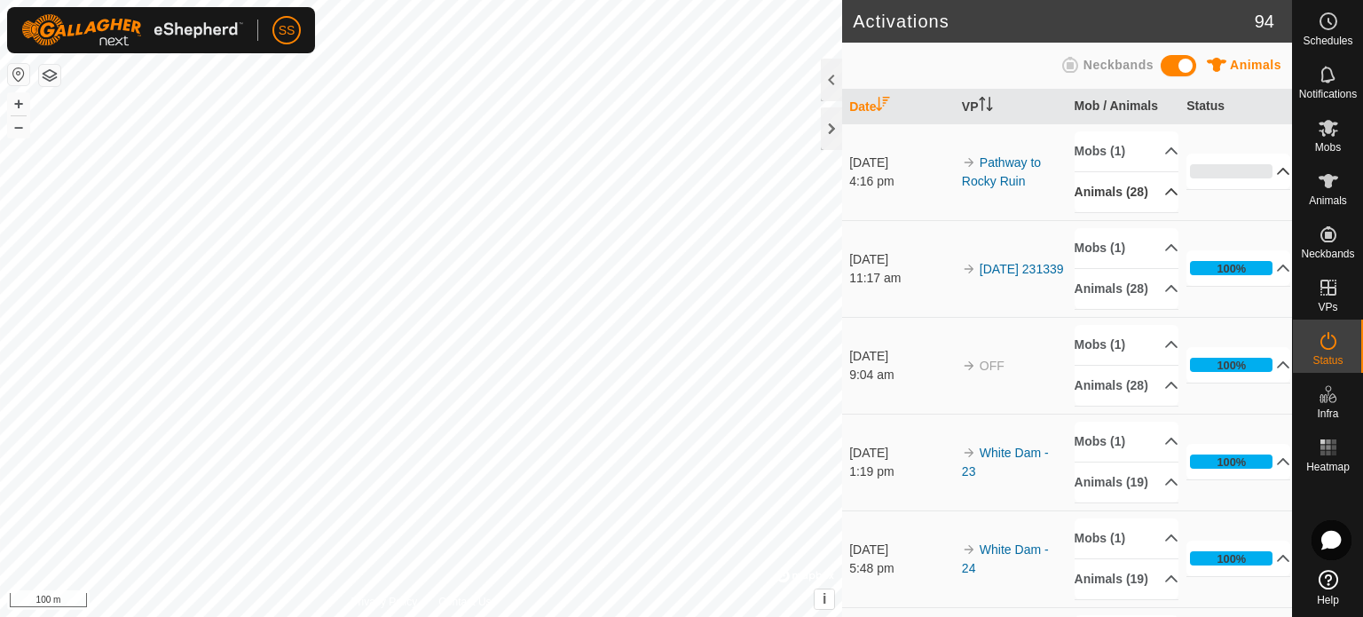
click at [1259, 178] on p-accordion-header "0%" at bounding box center [1239, 172] width 104 height 36
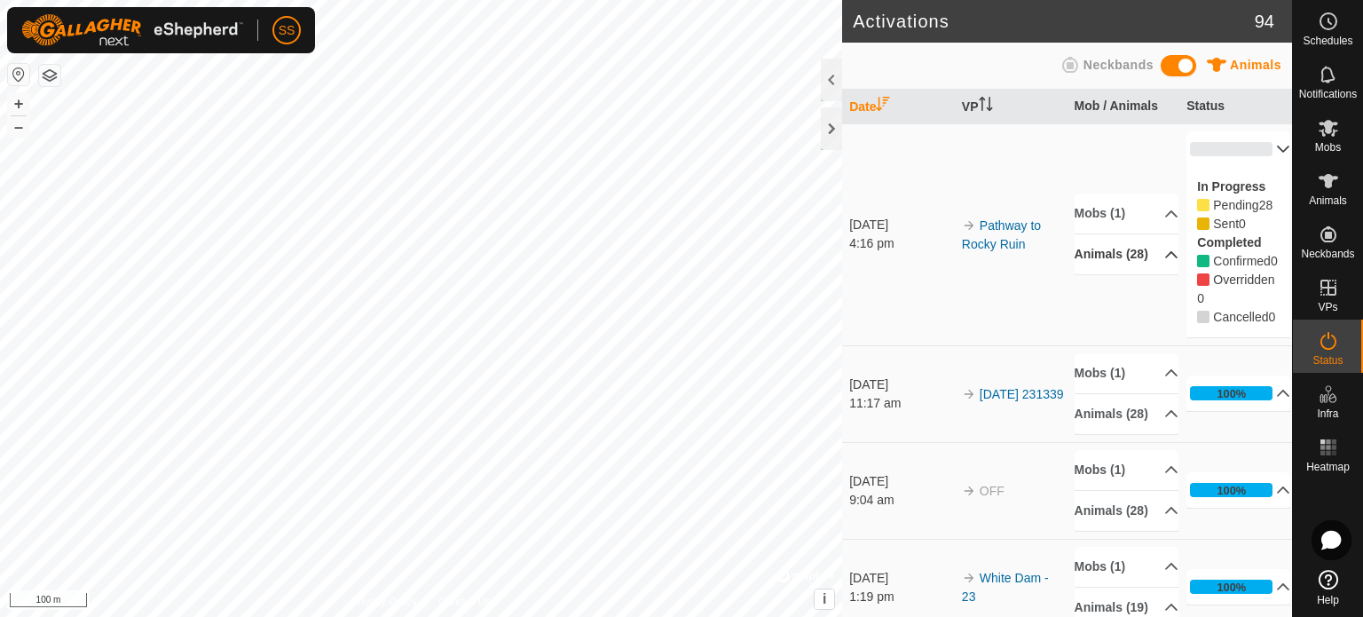
click at [1258, 138] on p-accordion-header "0%" at bounding box center [1239, 149] width 104 height 36
